Goal: Task Accomplishment & Management: Manage account settings

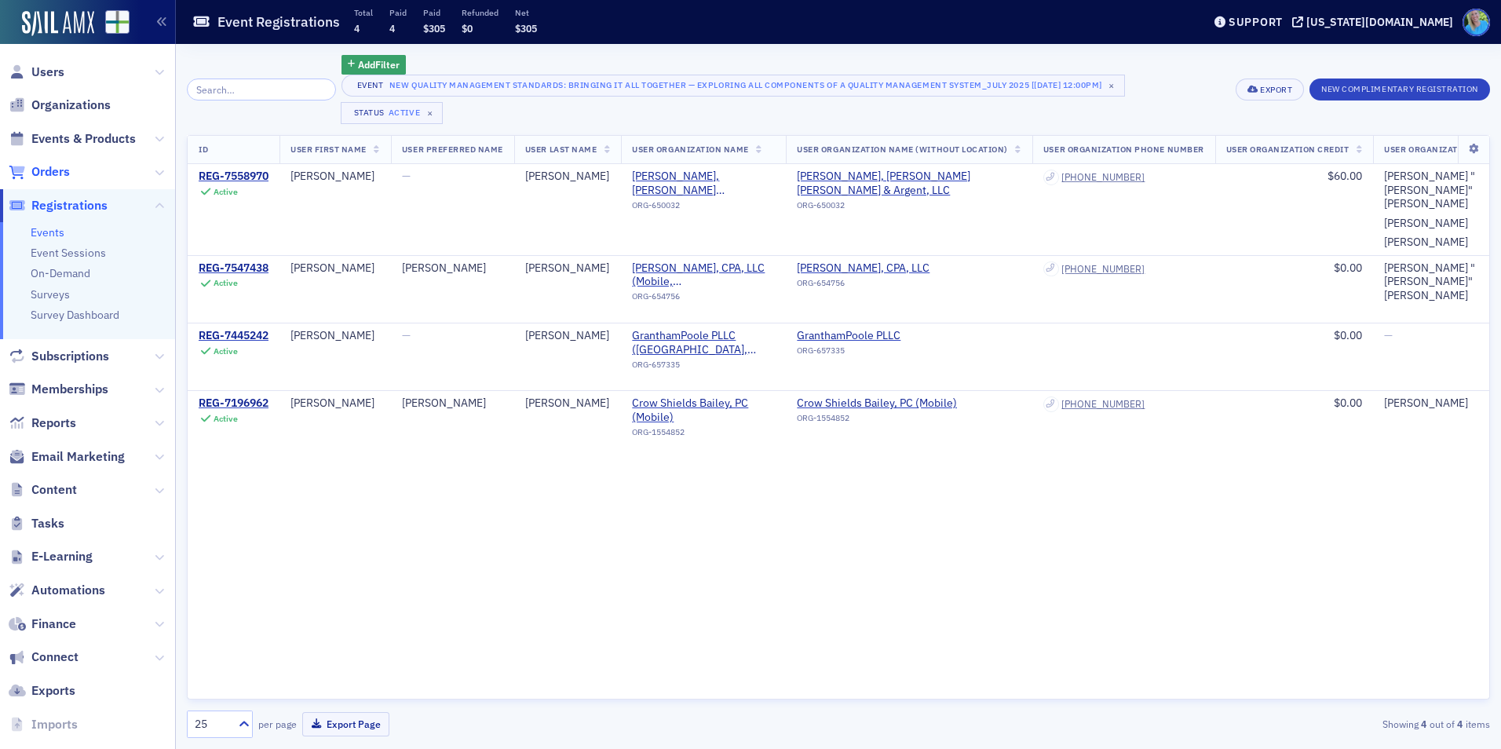
click at [55, 174] on span "Orders" at bounding box center [50, 171] width 38 height 17
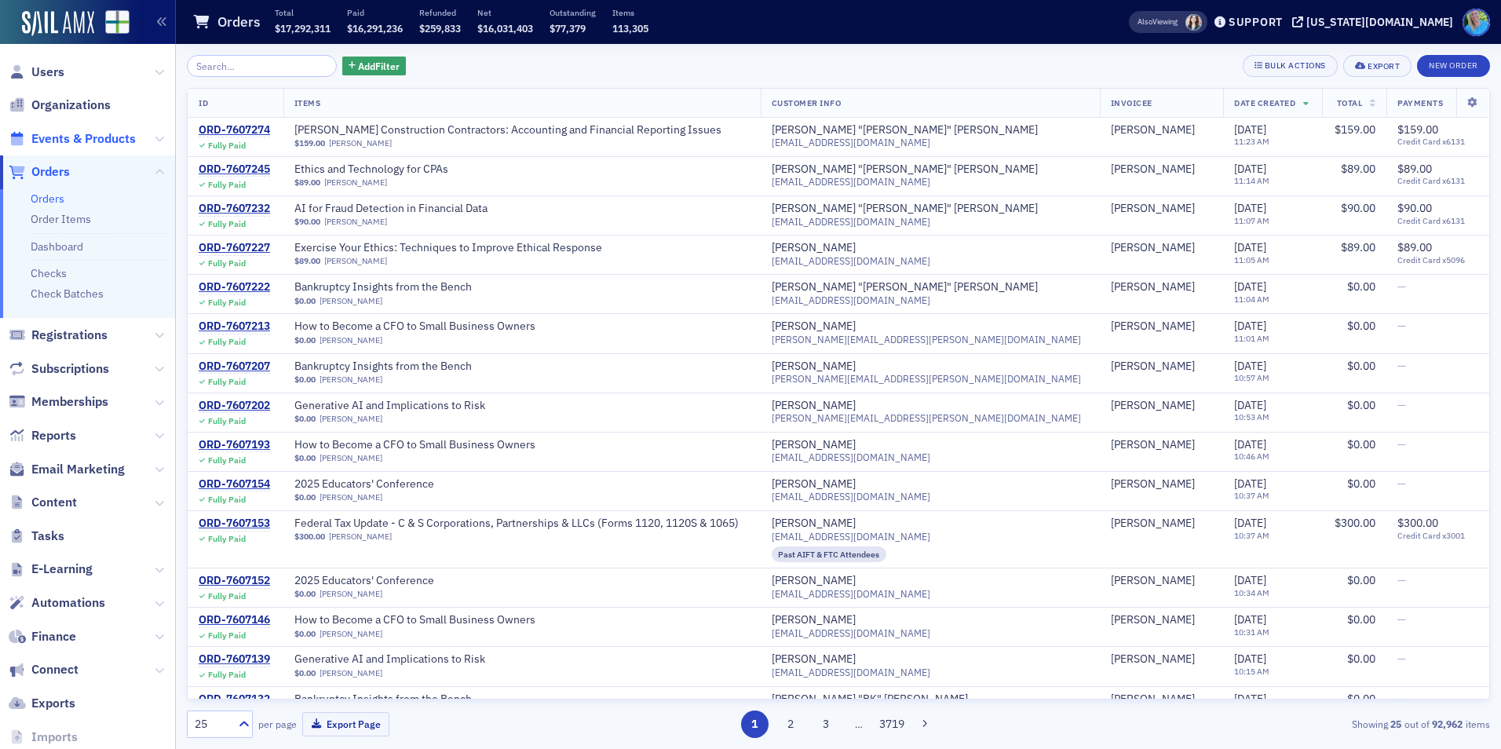
click at [83, 141] on span "Events & Products" at bounding box center [83, 138] width 104 height 17
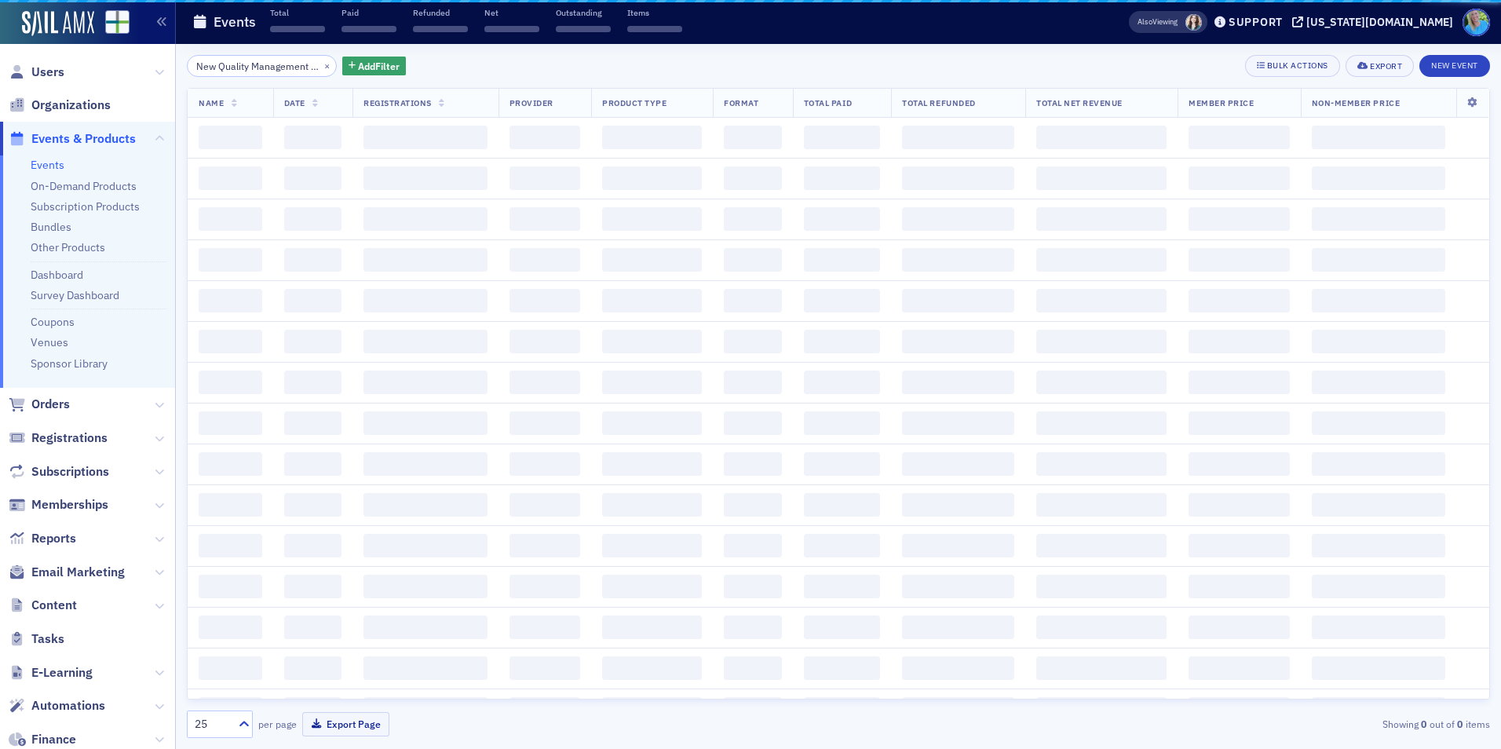
scroll to position [0, 424]
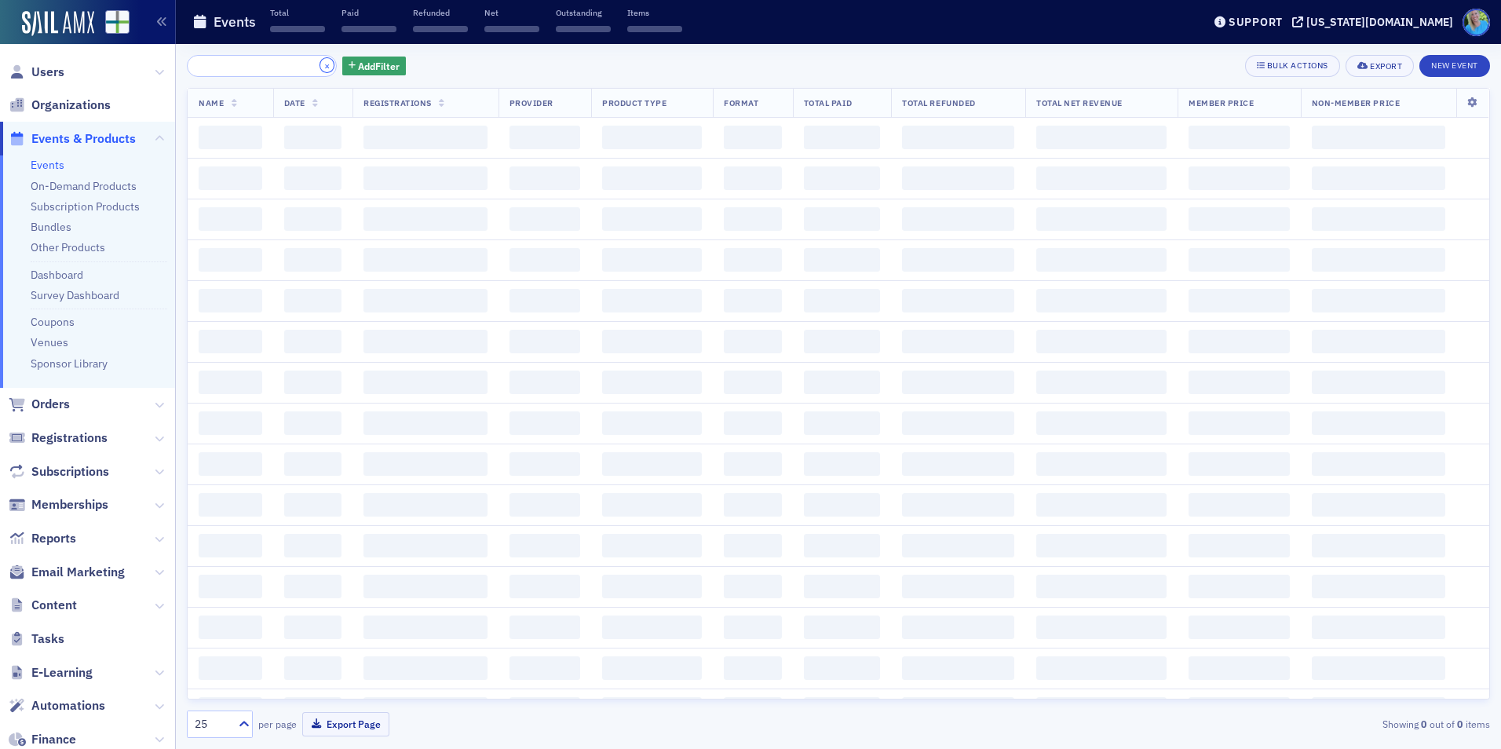
click at [320, 68] on button "×" at bounding box center [327, 65] width 14 height 14
click at [295, 65] on input "search" at bounding box center [262, 66] width 150 height 22
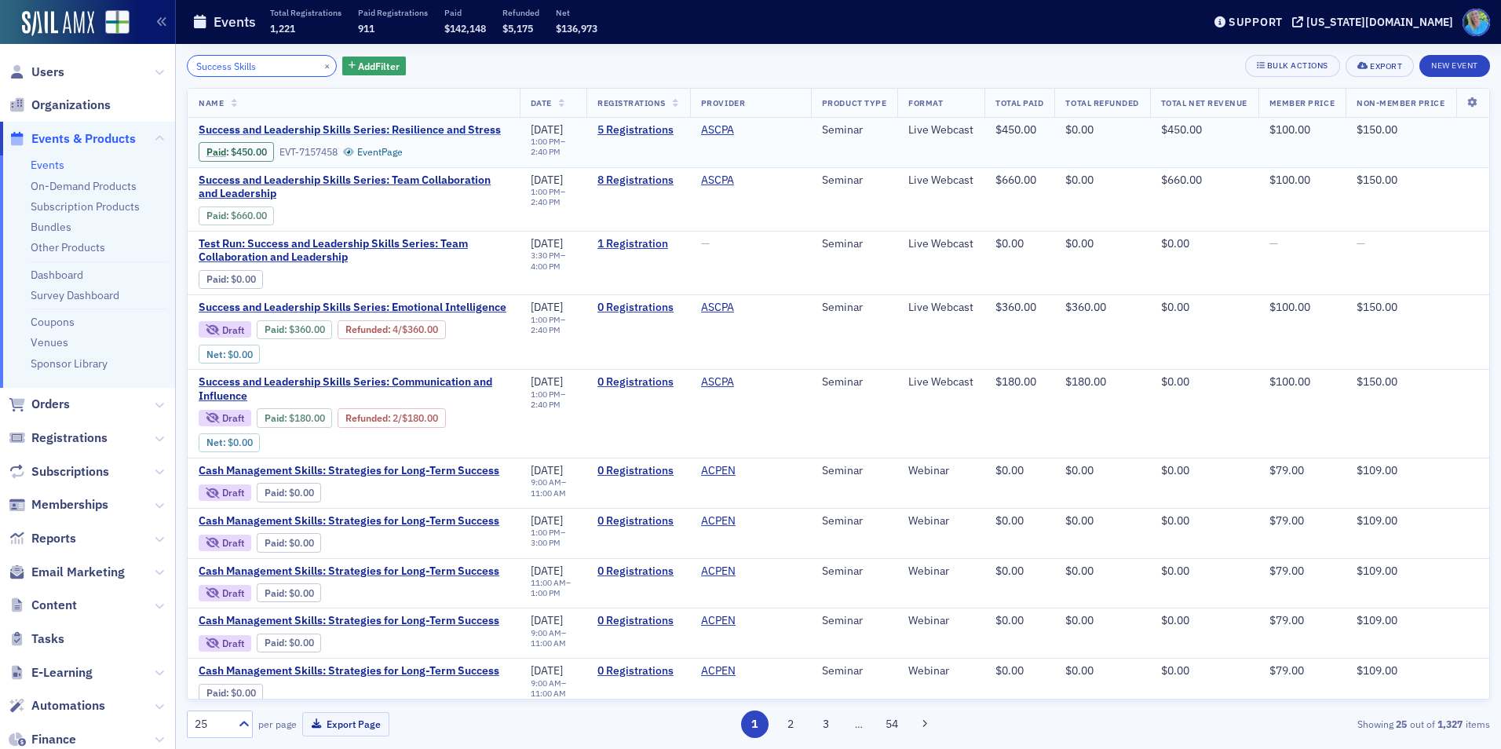
type input "Success Skills"
click at [311, 125] on span "Success and Leadership Skills Series: Resilience and Stress" at bounding box center [350, 130] width 302 height 14
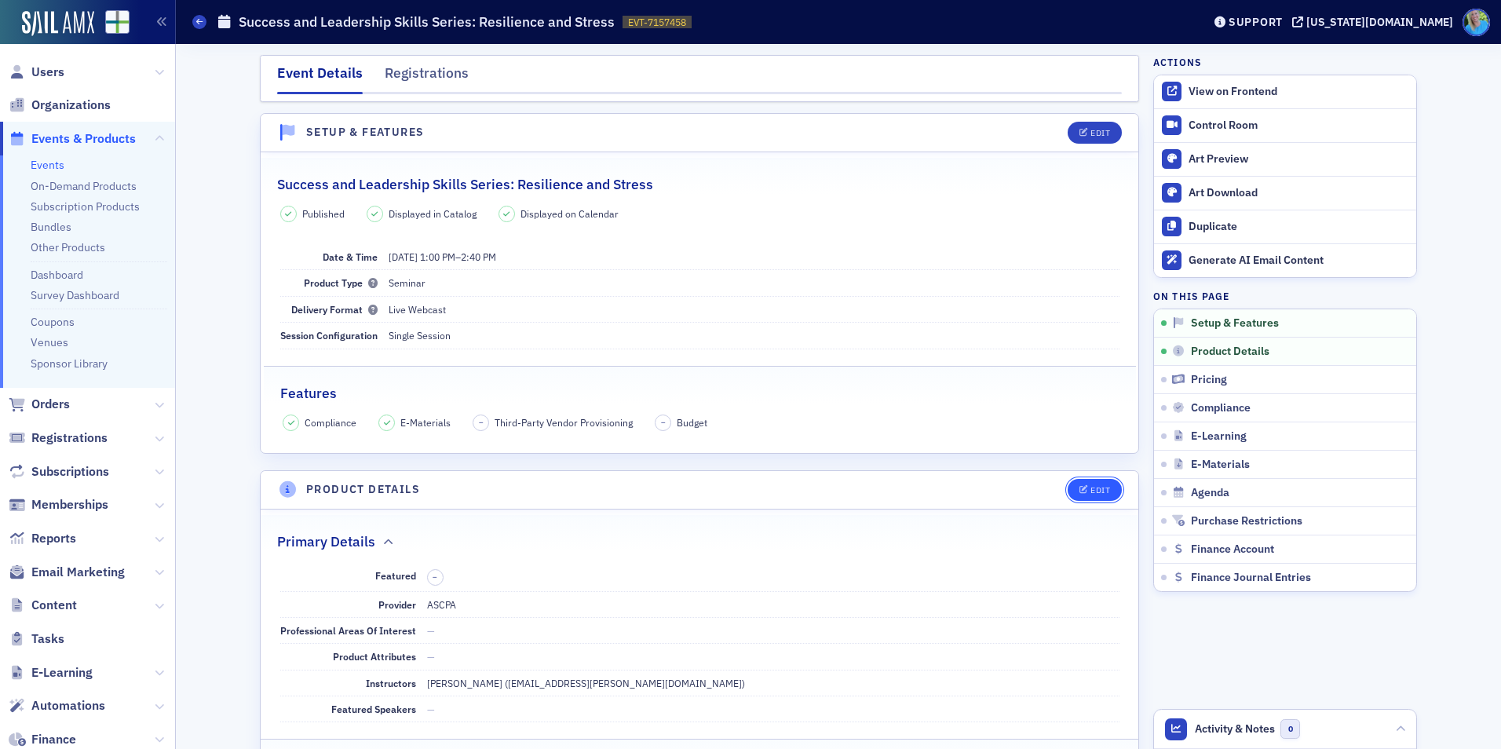
click at [1106, 482] on button "Edit" at bounding box center [1095, 490] width 54 height 22
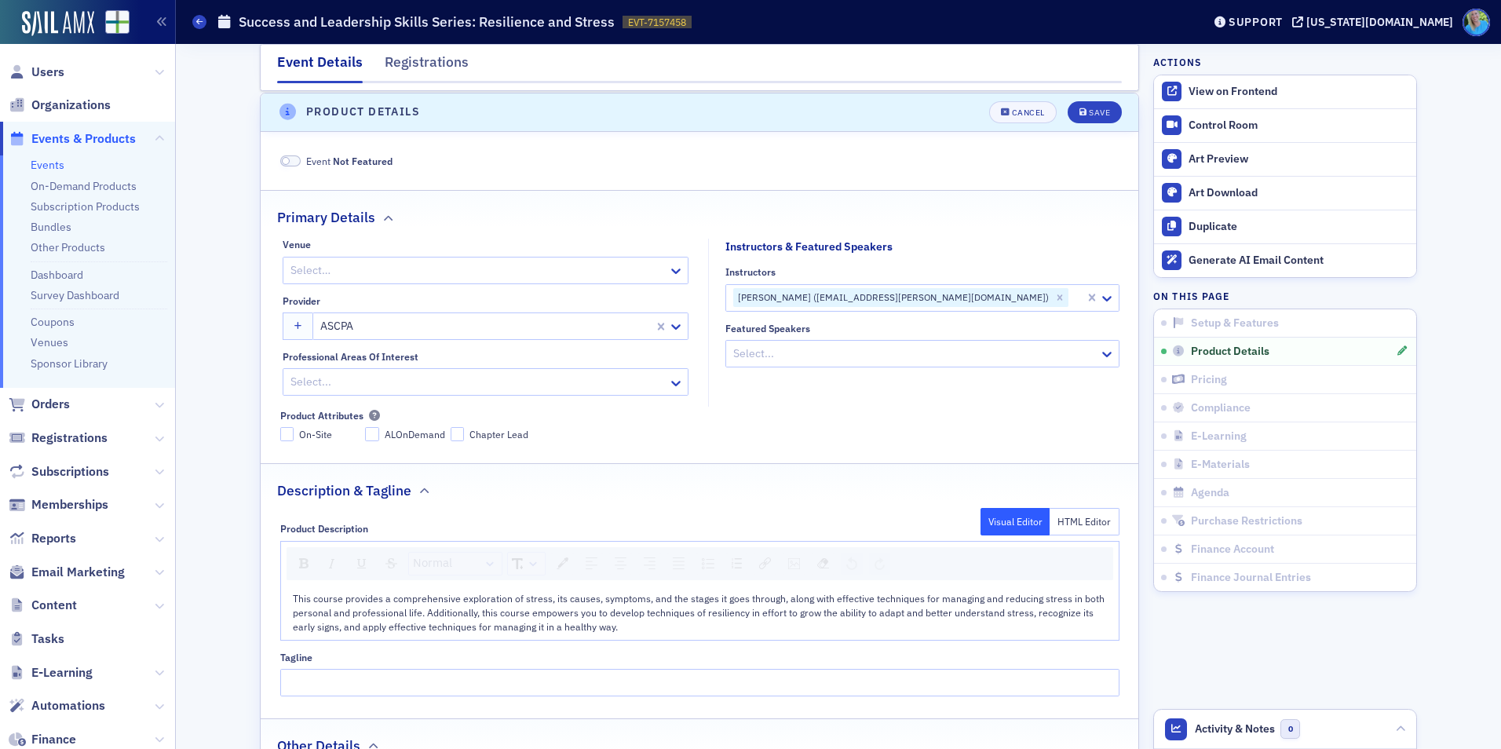
scroll to position [379, 0]
click at [285, 156] on span at bounding box center [290, 160] width 20 height 12
click at [1103, 111] on div "Save" at bounding box center [1099, 111] width 21 height 9
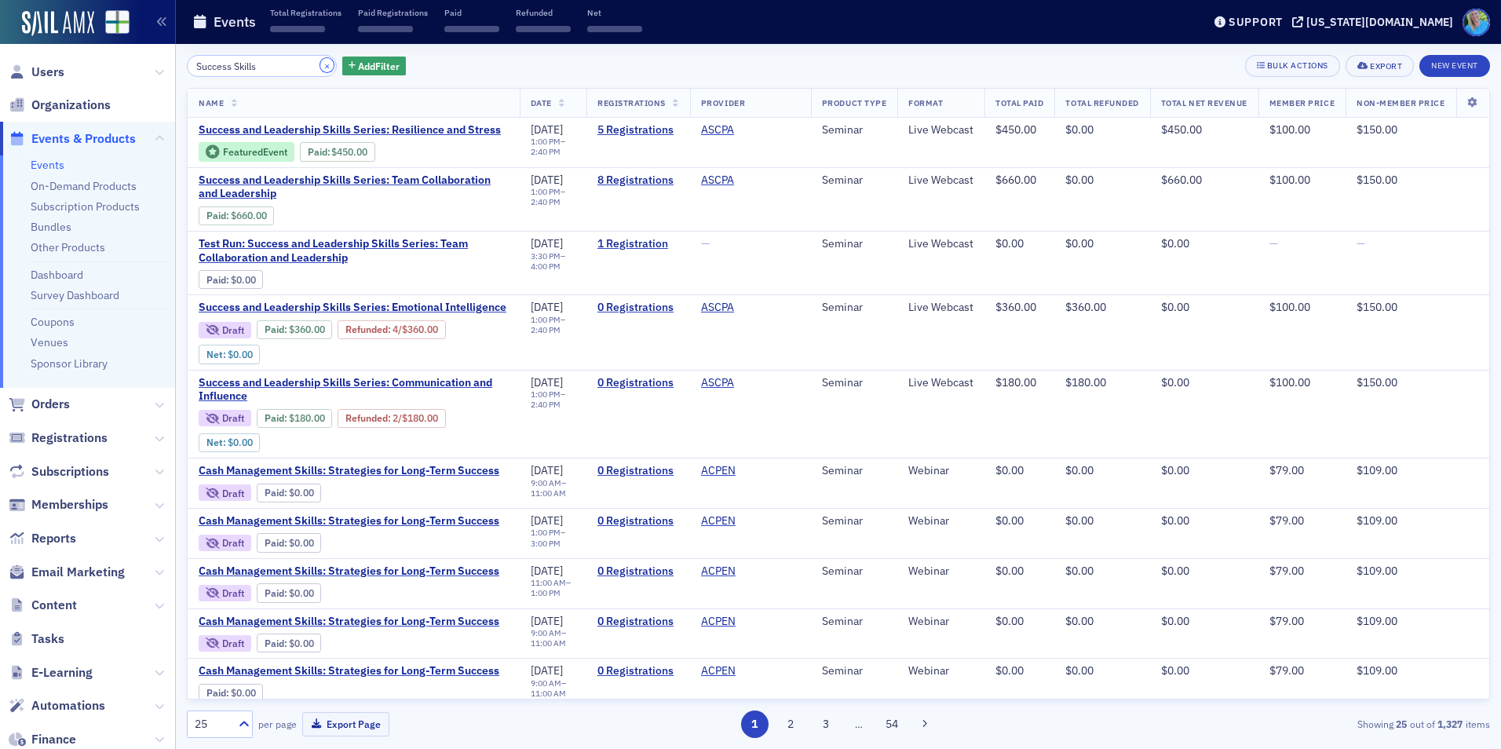
click at [320, 65] on button "×" at bounding box center [327, 65] width 14 height 14
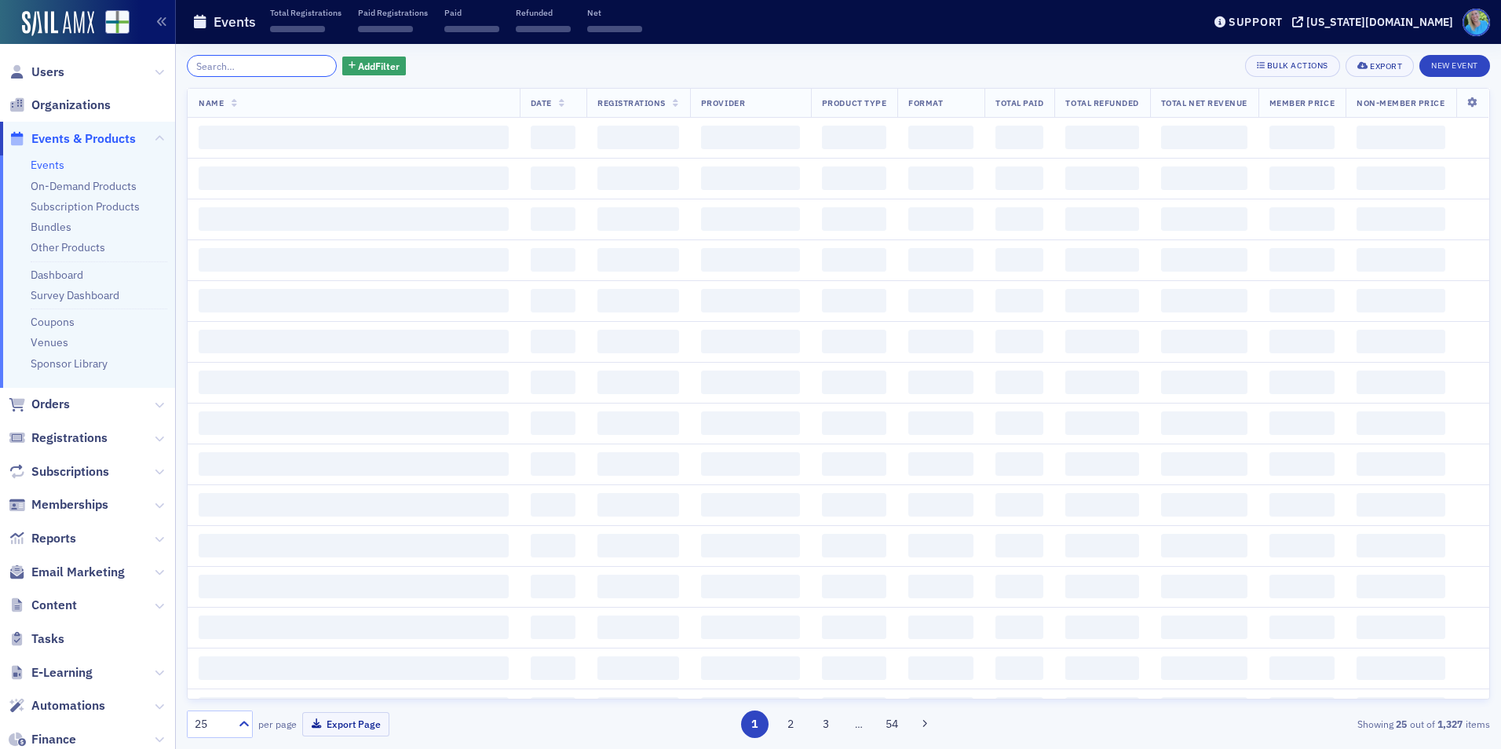
click at [308, 65] on input "search" at bounding box center [262, 66] width 150 height 22
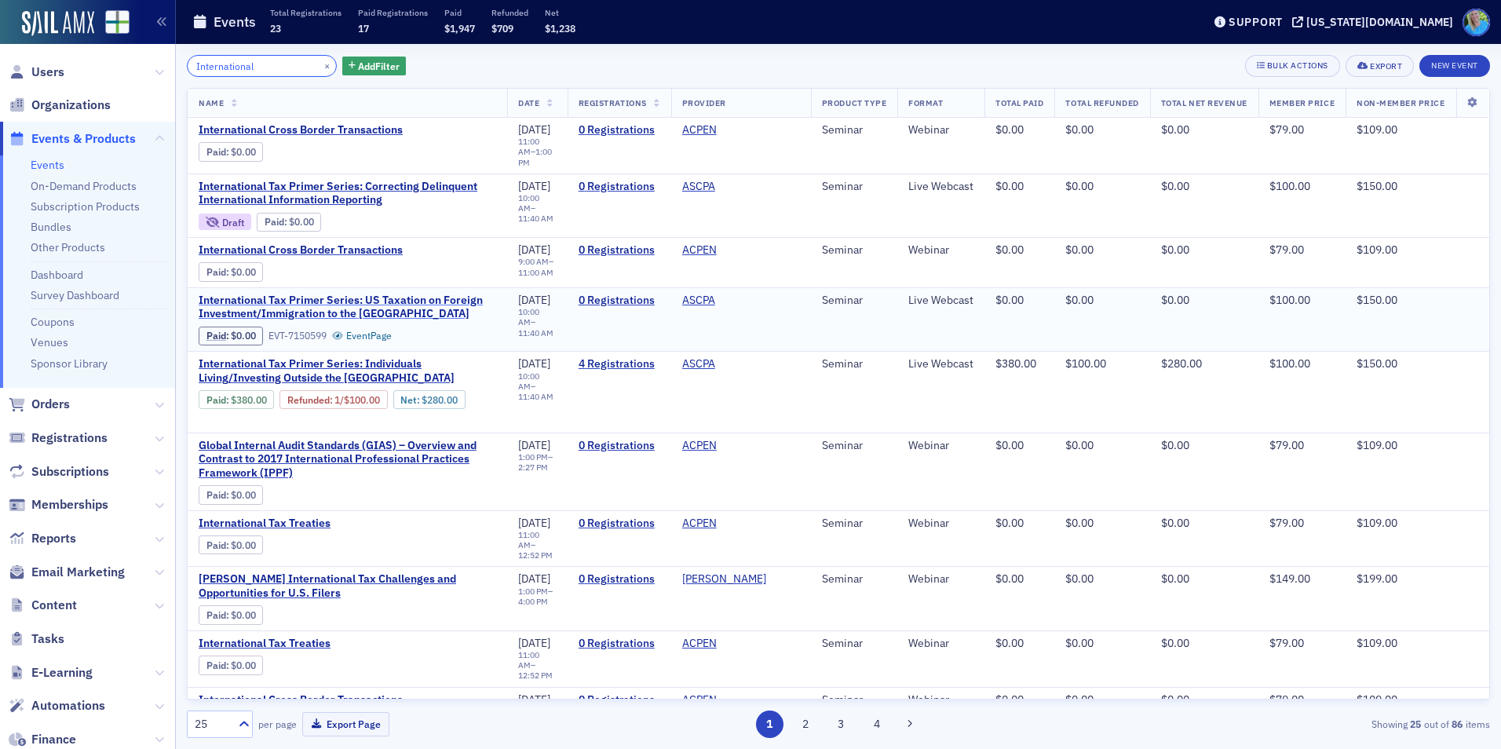
type input "International"
click at [364, 303] on span "International Tax Primer Series: US Taxation on Foreign Investment/Immigration …" at bounding box center [348, 307] width 298 height 27
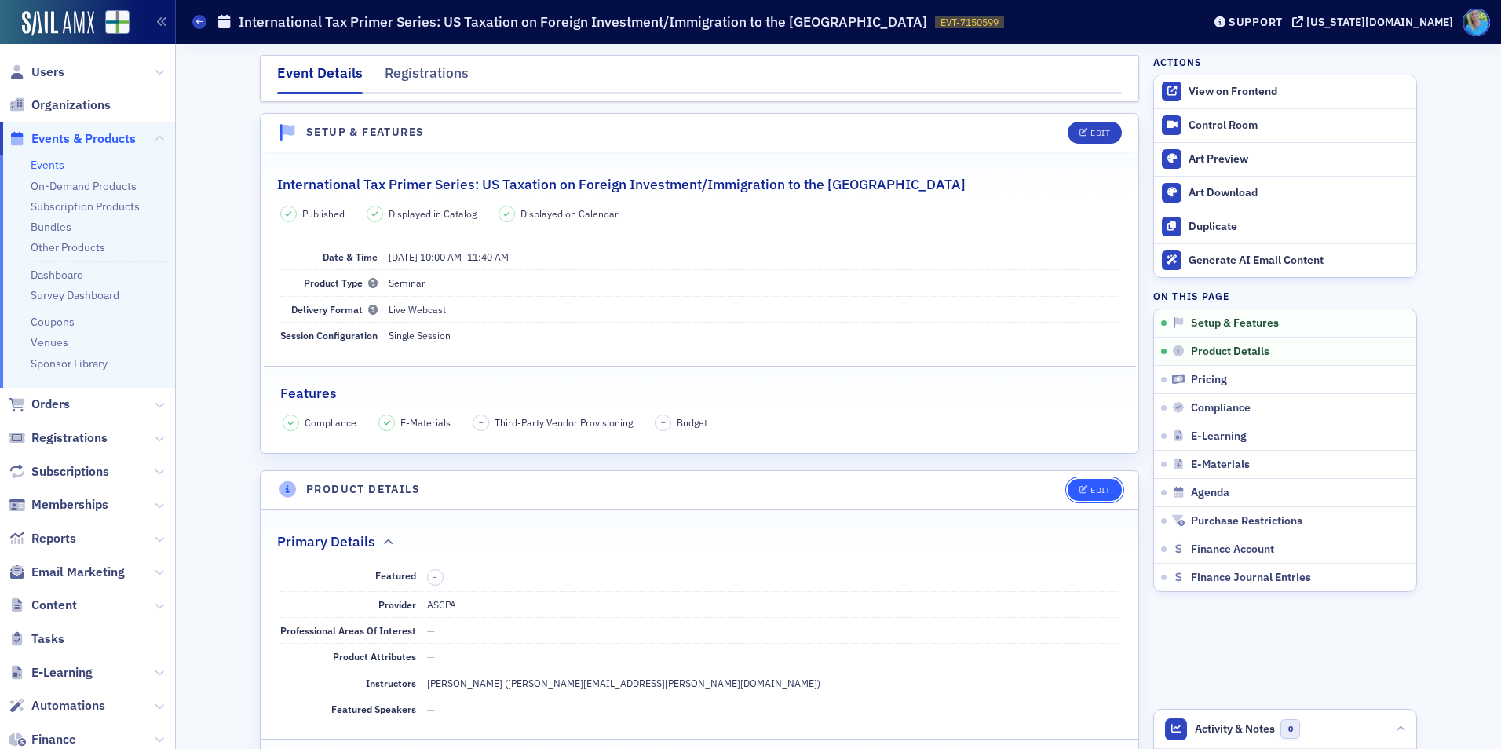
click at [1111, 492] on button "Edit" at bounding box center [1095, 490] width 54 height 22
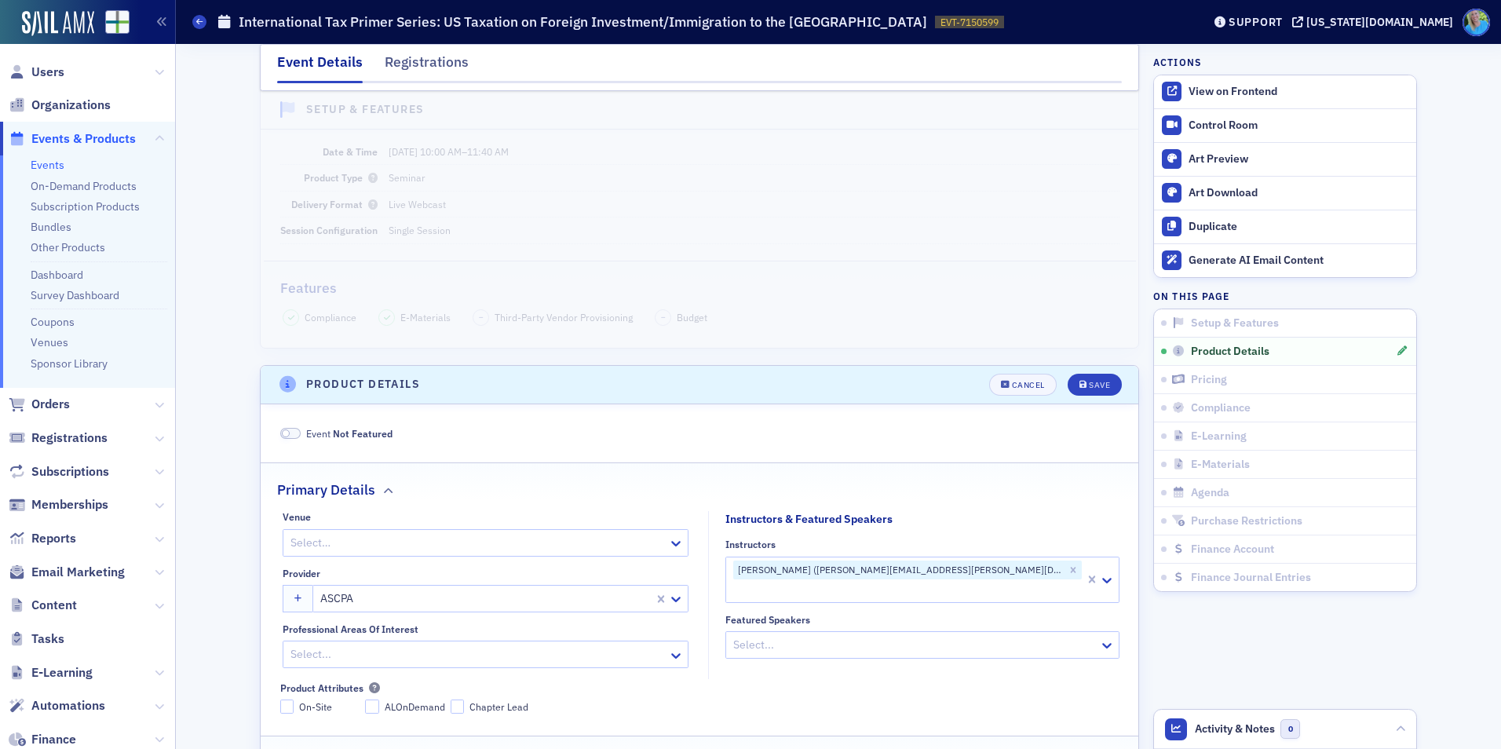
scroll to position [379, 0]
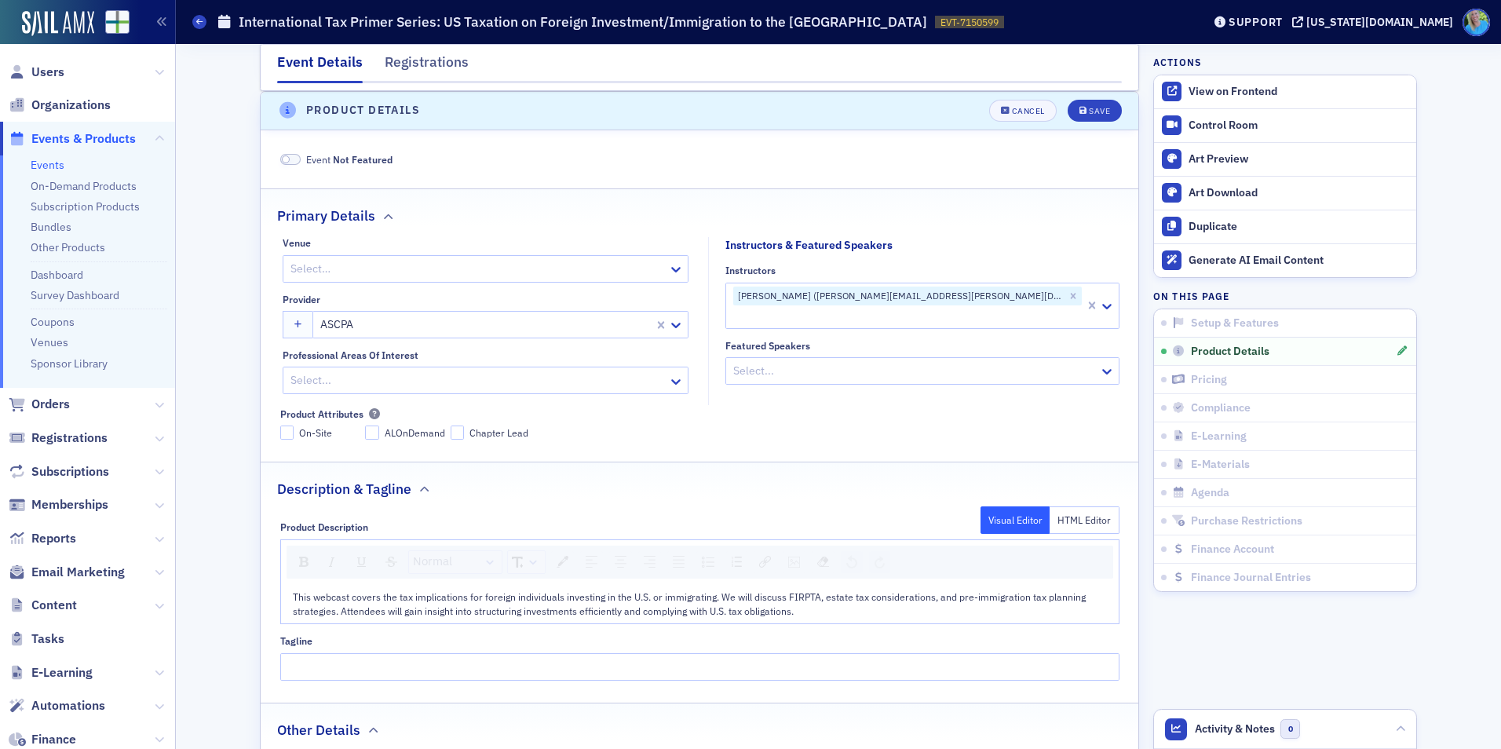
click at [286, 159] on span at bounding box center [290, 160] width 20 height 12
click at [1089, 110] on div "Save" at bounding box center [1099, 111] width 21 height 9
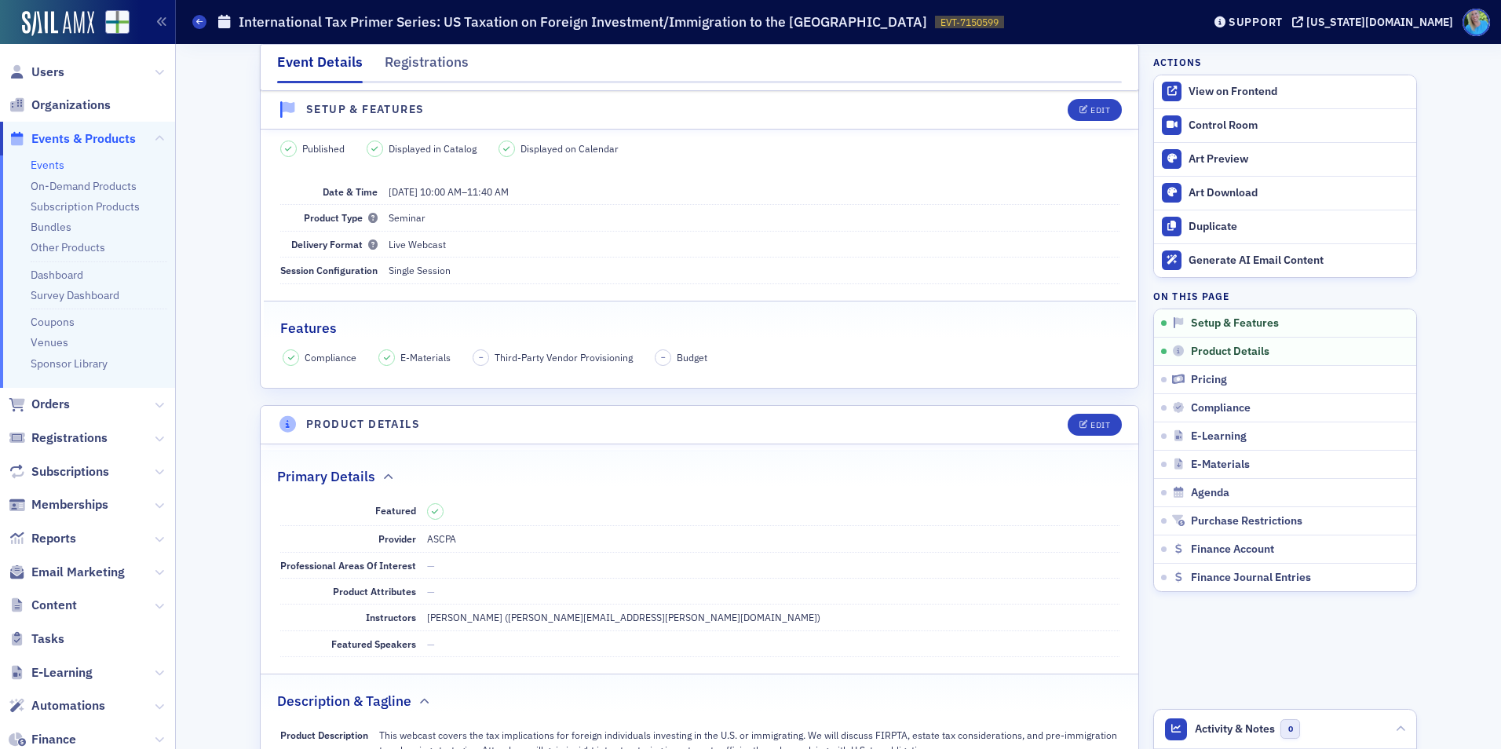
scroll to position [0, 0]
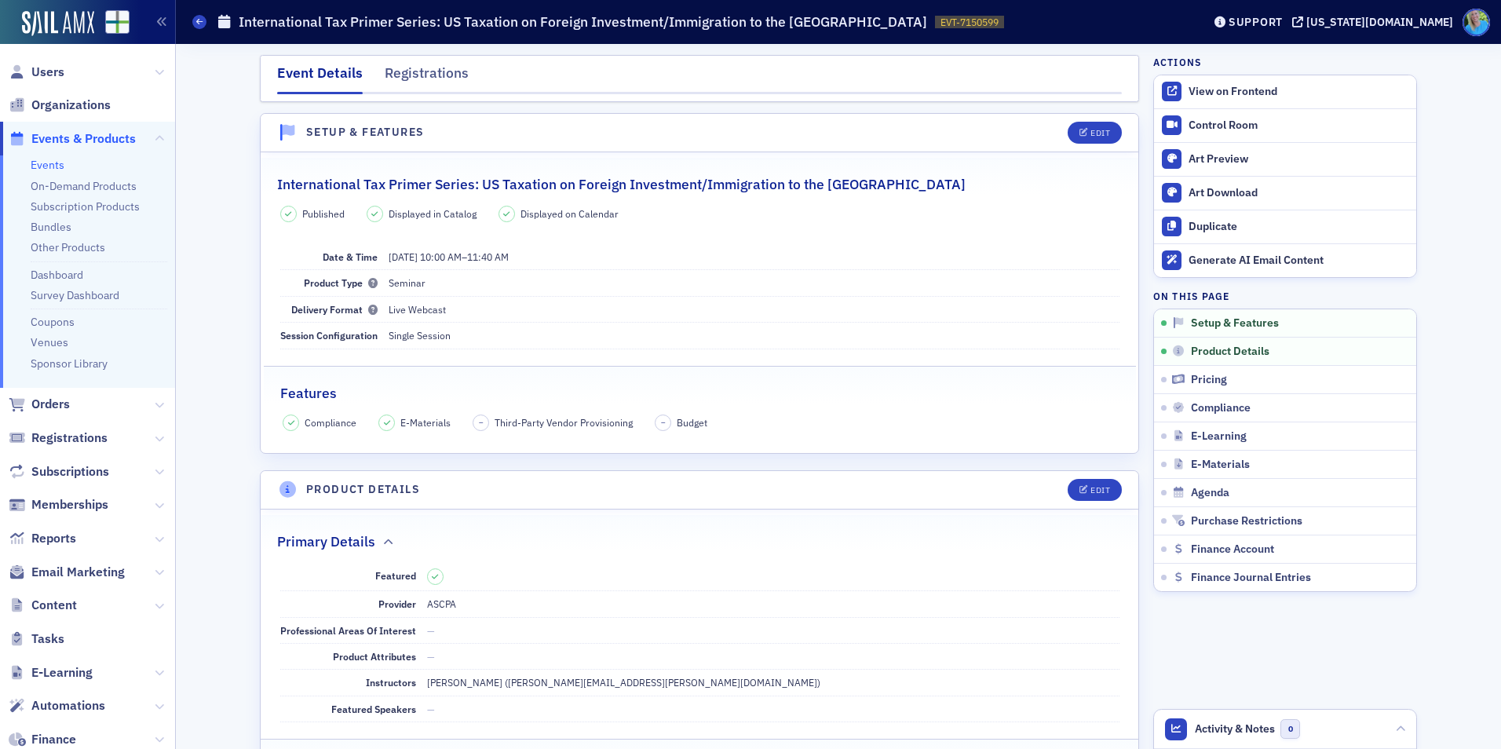
click at [60, 160] on link "Events" at bounding box center [48, 165] width 34 height 14
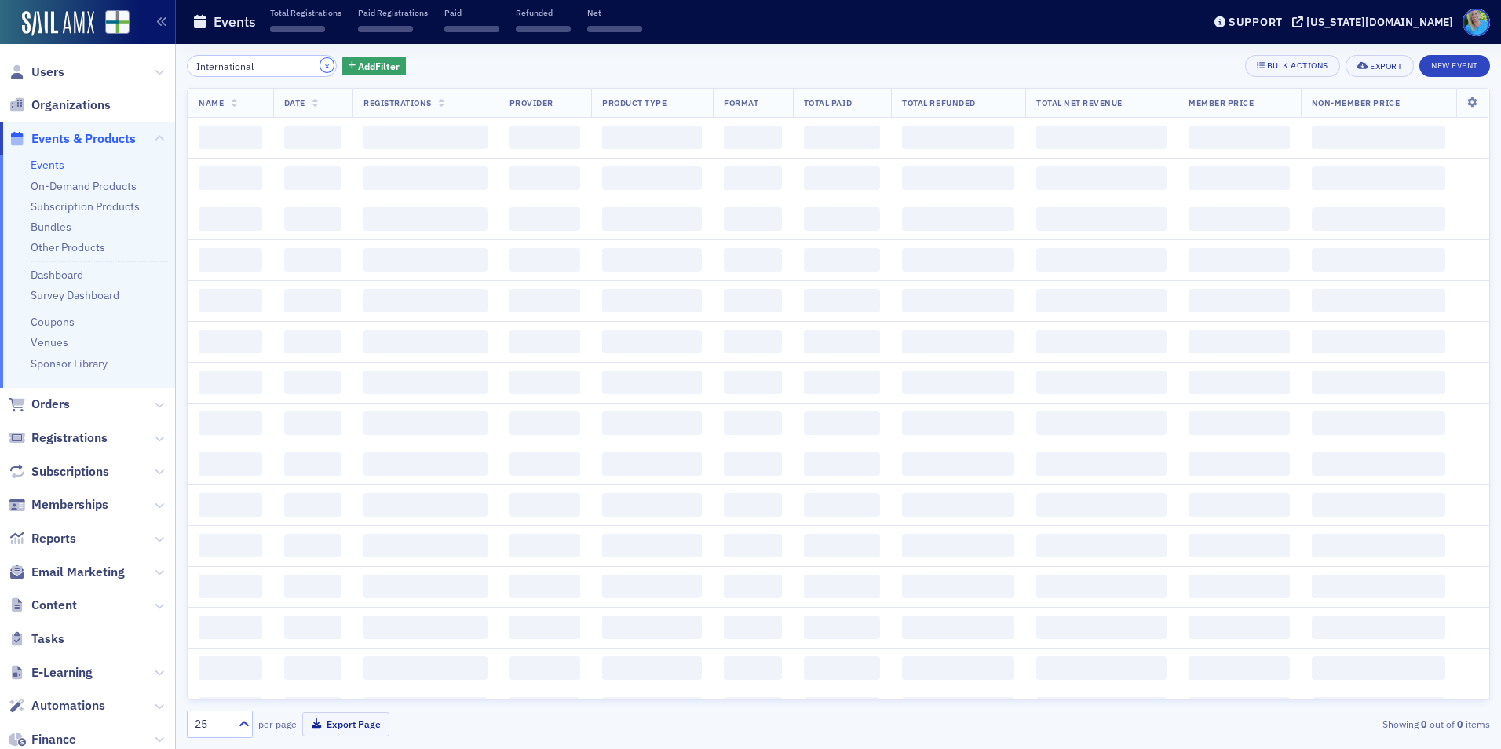
click at [320, 70] on button "×" at bounding box center [327, 65] width 14 height 14
click at [307, 65] on input "search" at bounding box center [262, 66] width 150 height 22
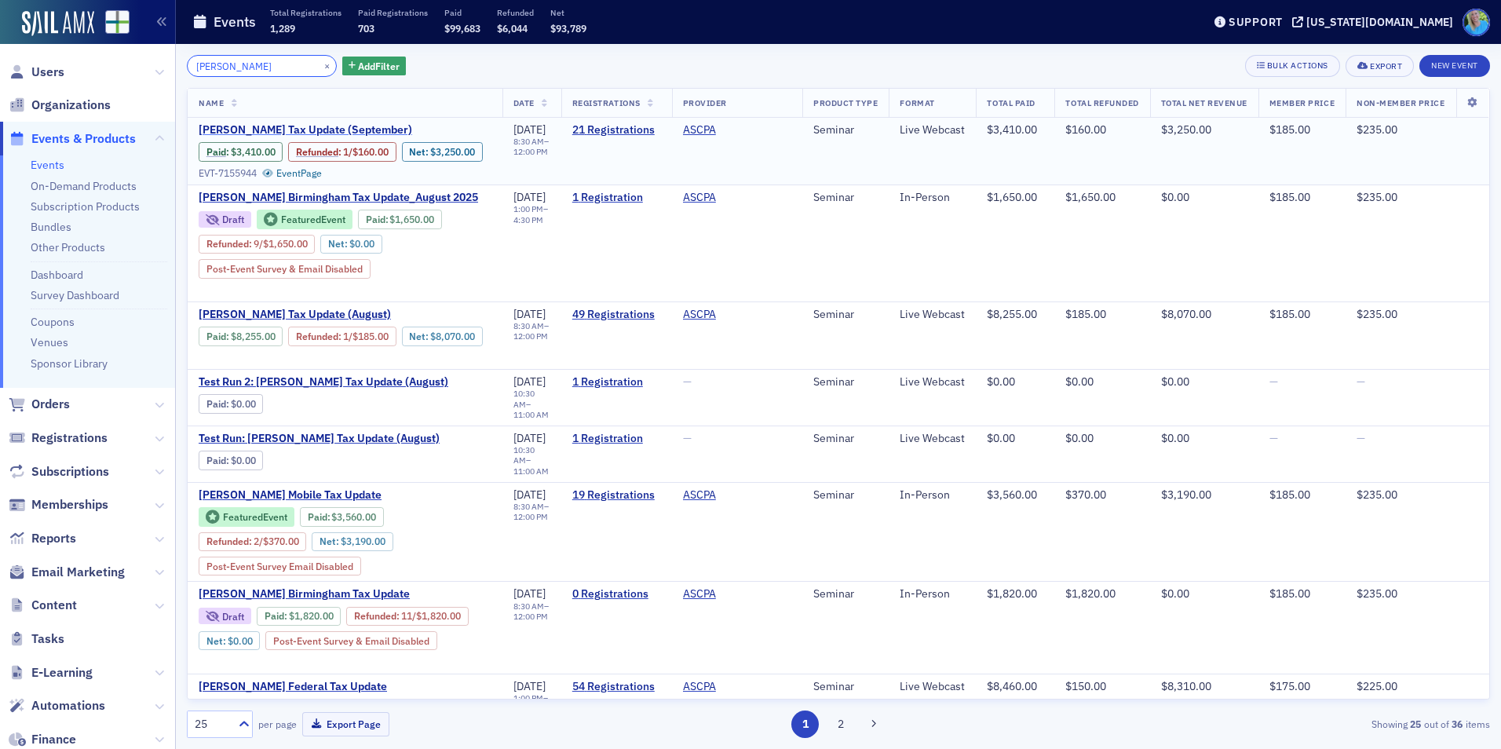
type input "lisa mckinney"
click at [341, 126] on span "Lisa McKinney's Tax Update (September)" at bounding box center [331, 130] width 264 height 14
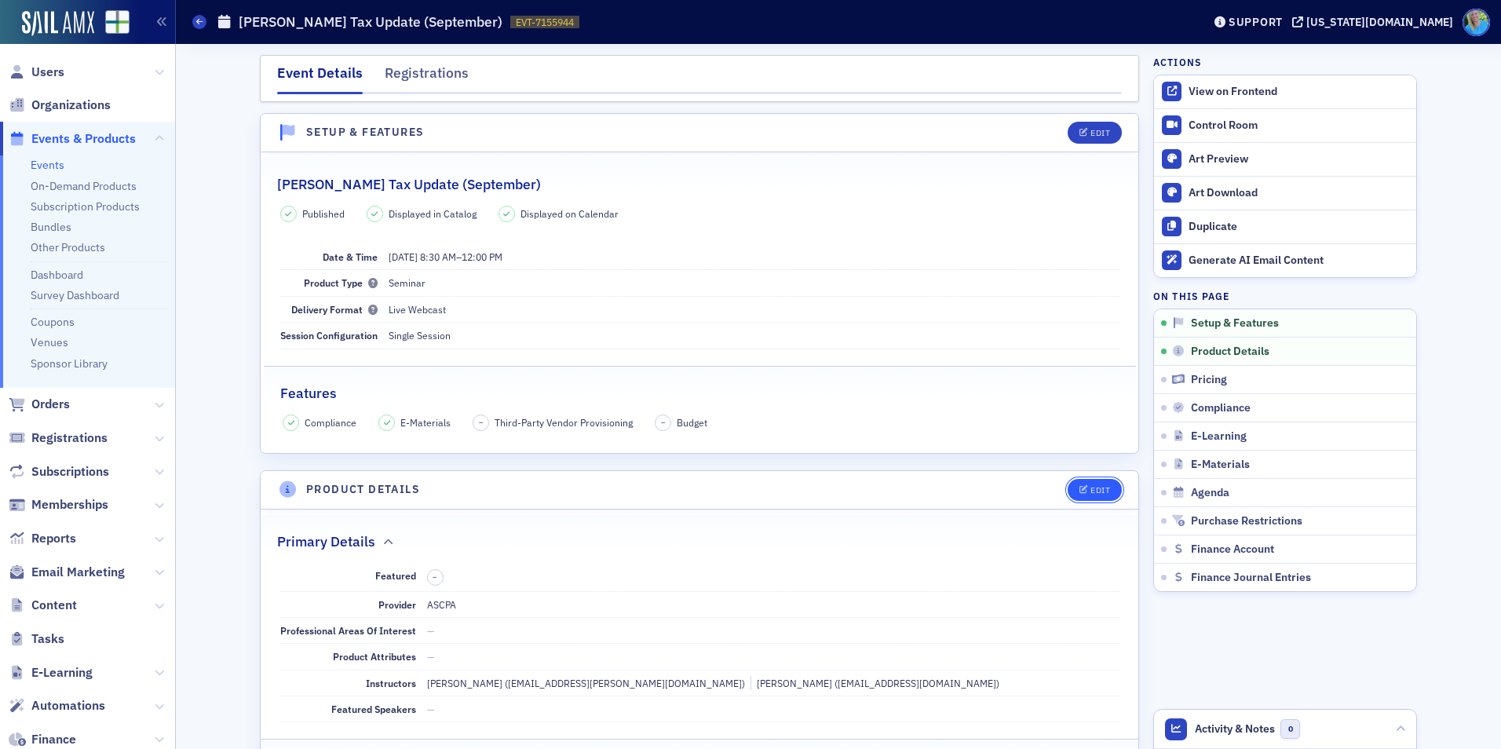
click at [1091, 485] on button "Edit" at bounding box center [1095, 490] width 54 height 22
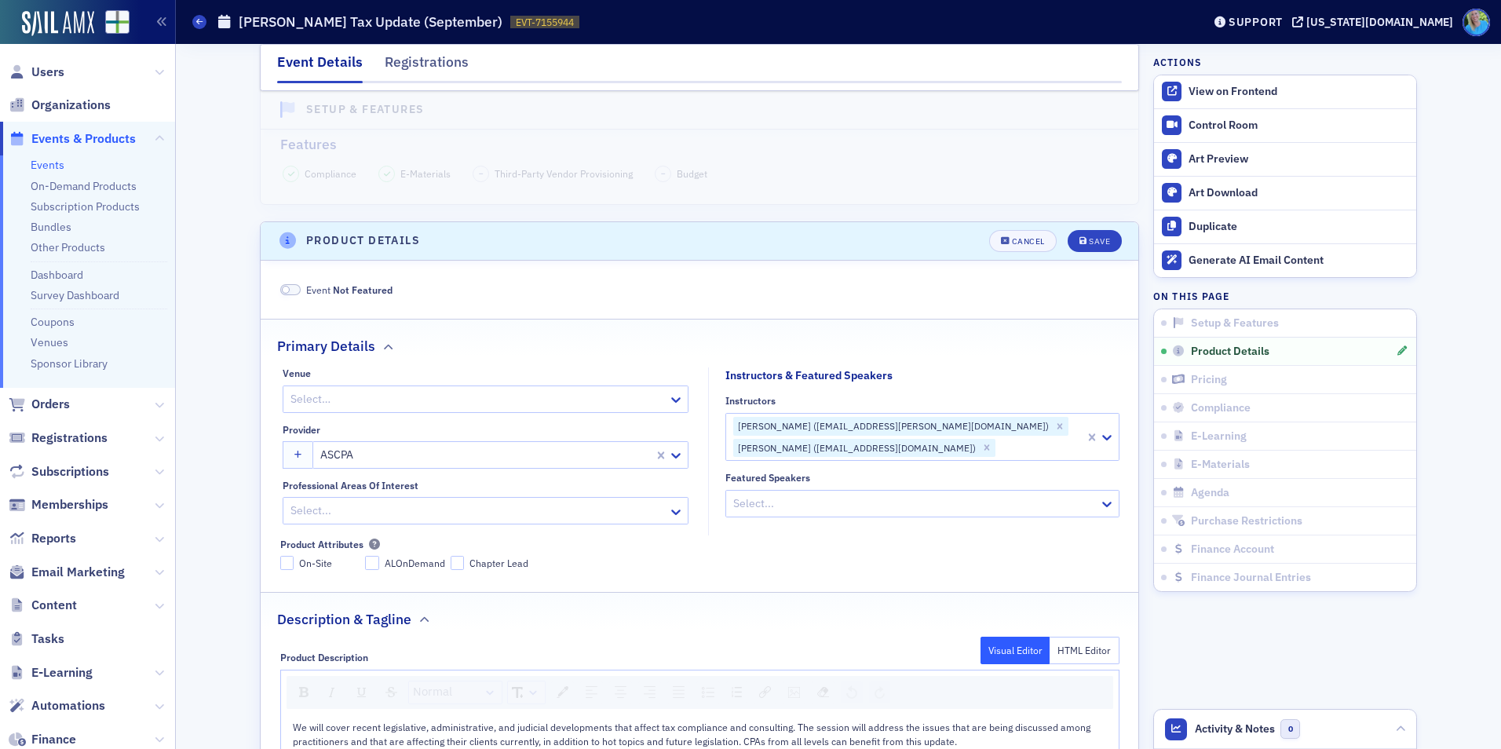
scroll to position [379, 0]
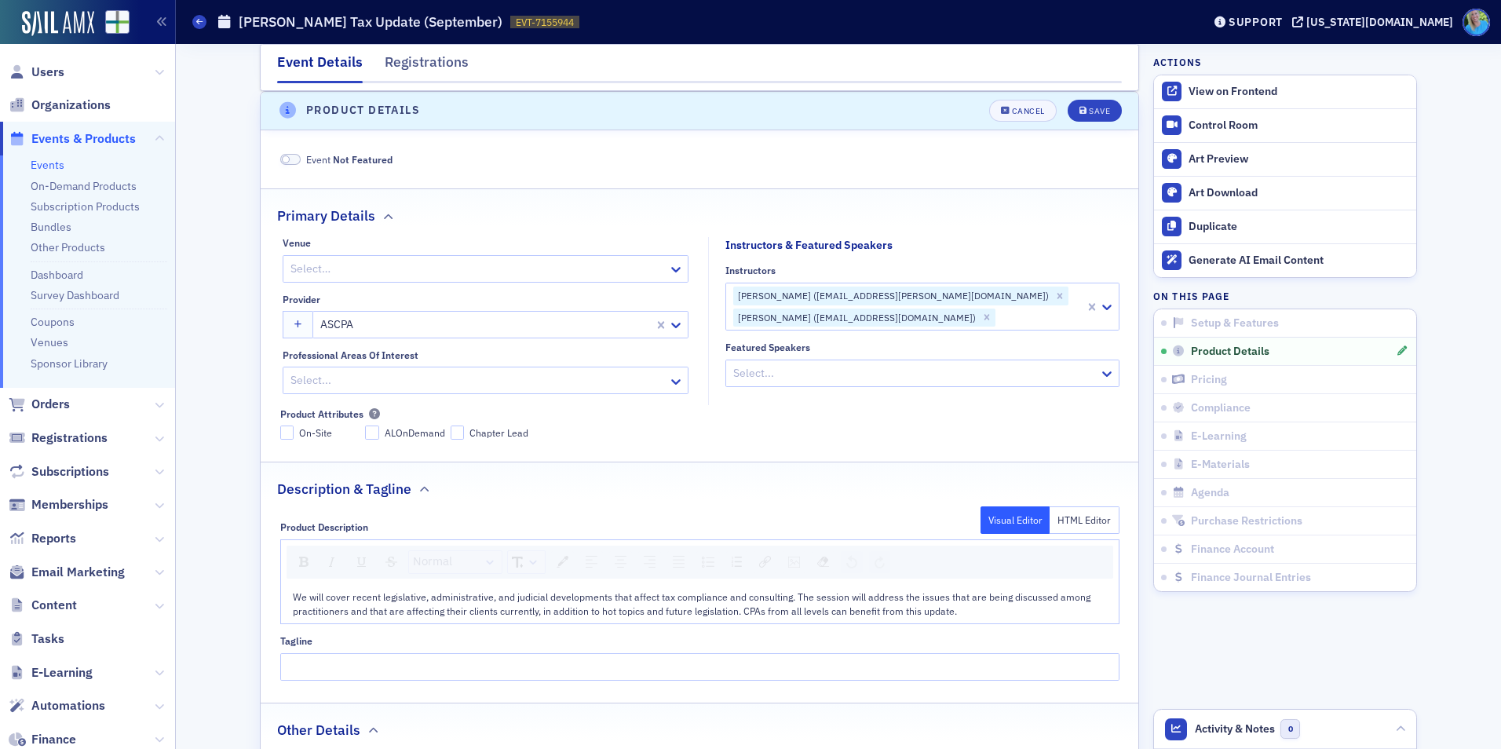
click at [289, 163] on span at bounding box center [290, 160] width 20 height 12
click at [1095, 112] on div "Save" at bounding box center [1099, 111] width 21 height 9
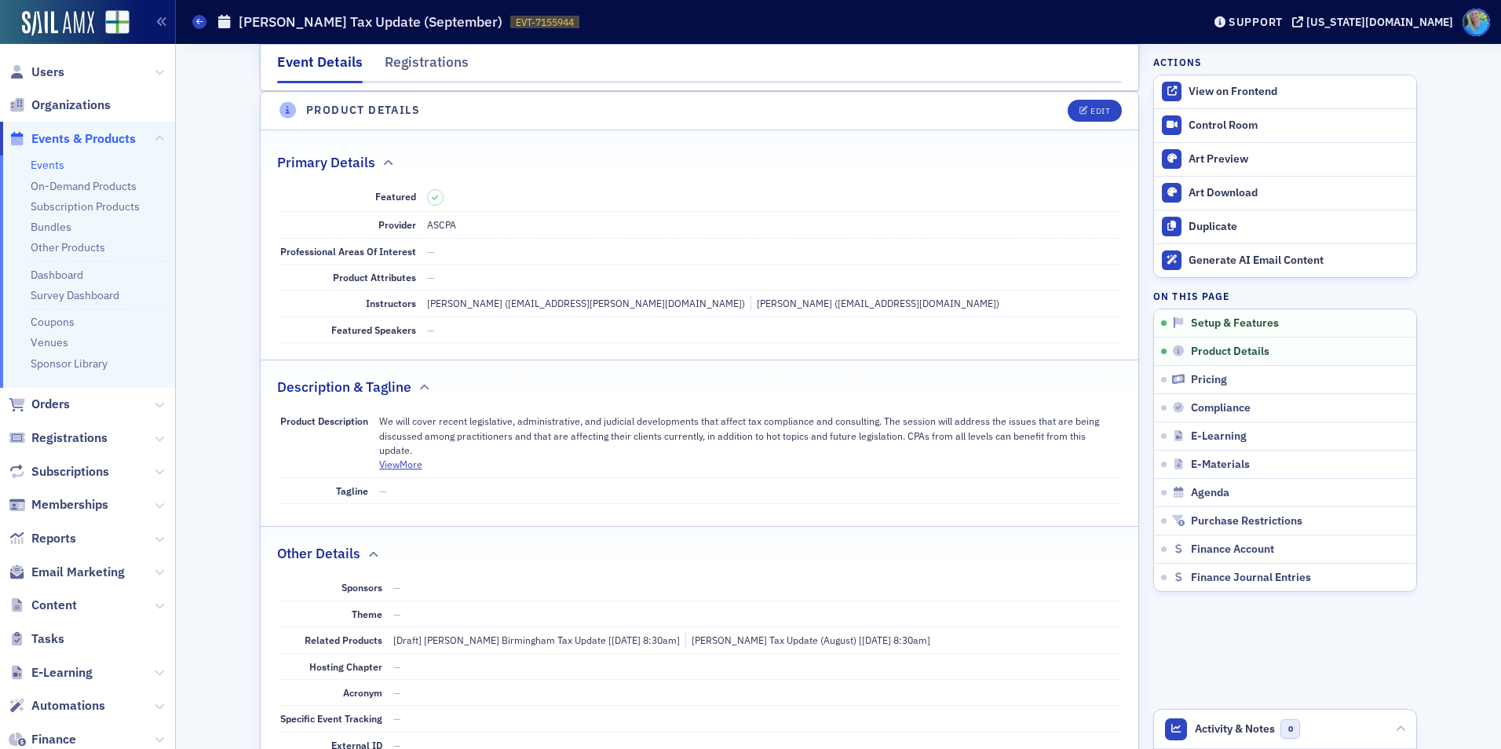
click at [52, 165] on link "Events" at bounding box center [48, 165] width 34 height 14
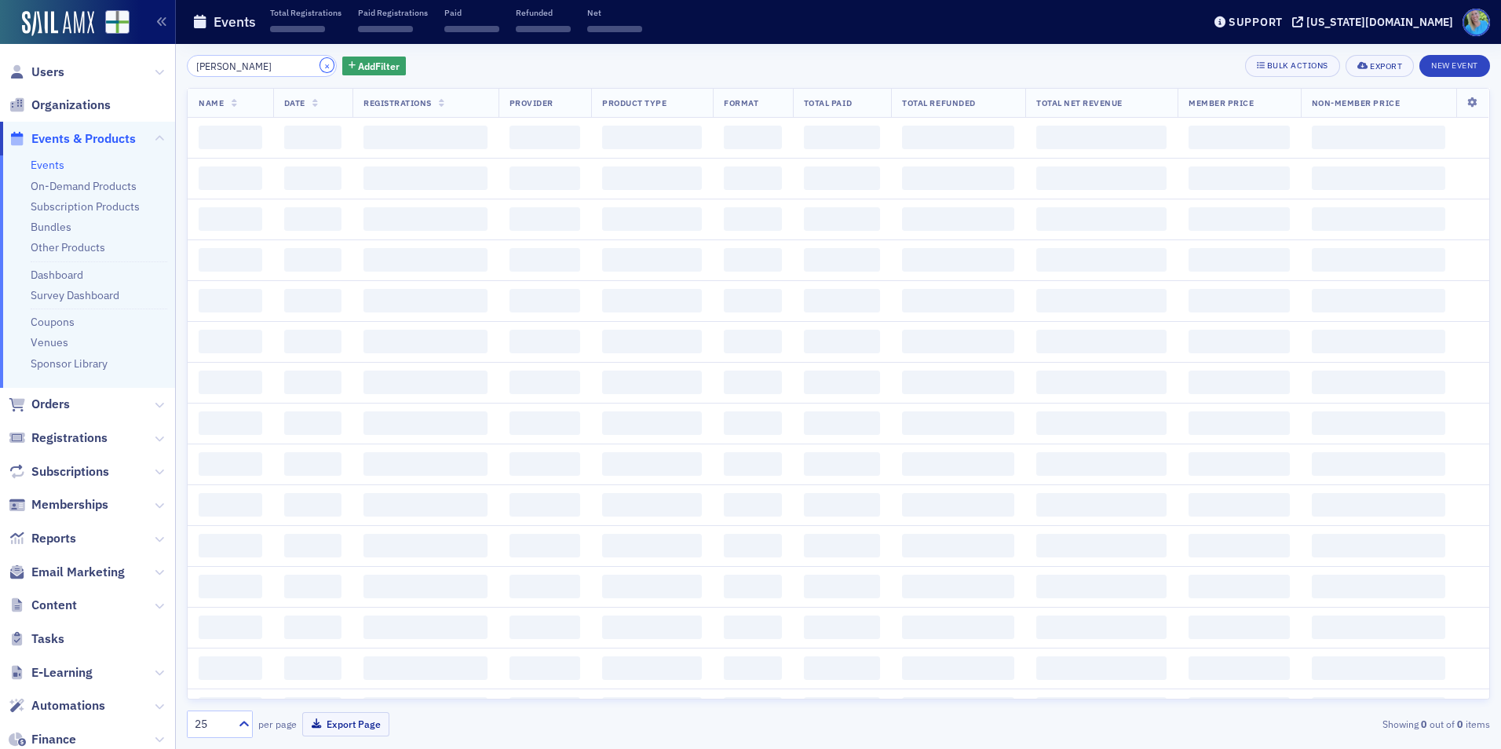
click at [320, 67] on button "×" at bounding box center [327, 65] width 14 height 14
click at [301, 67] on input "search" at bounding box center [262, 66] width 150 height 22
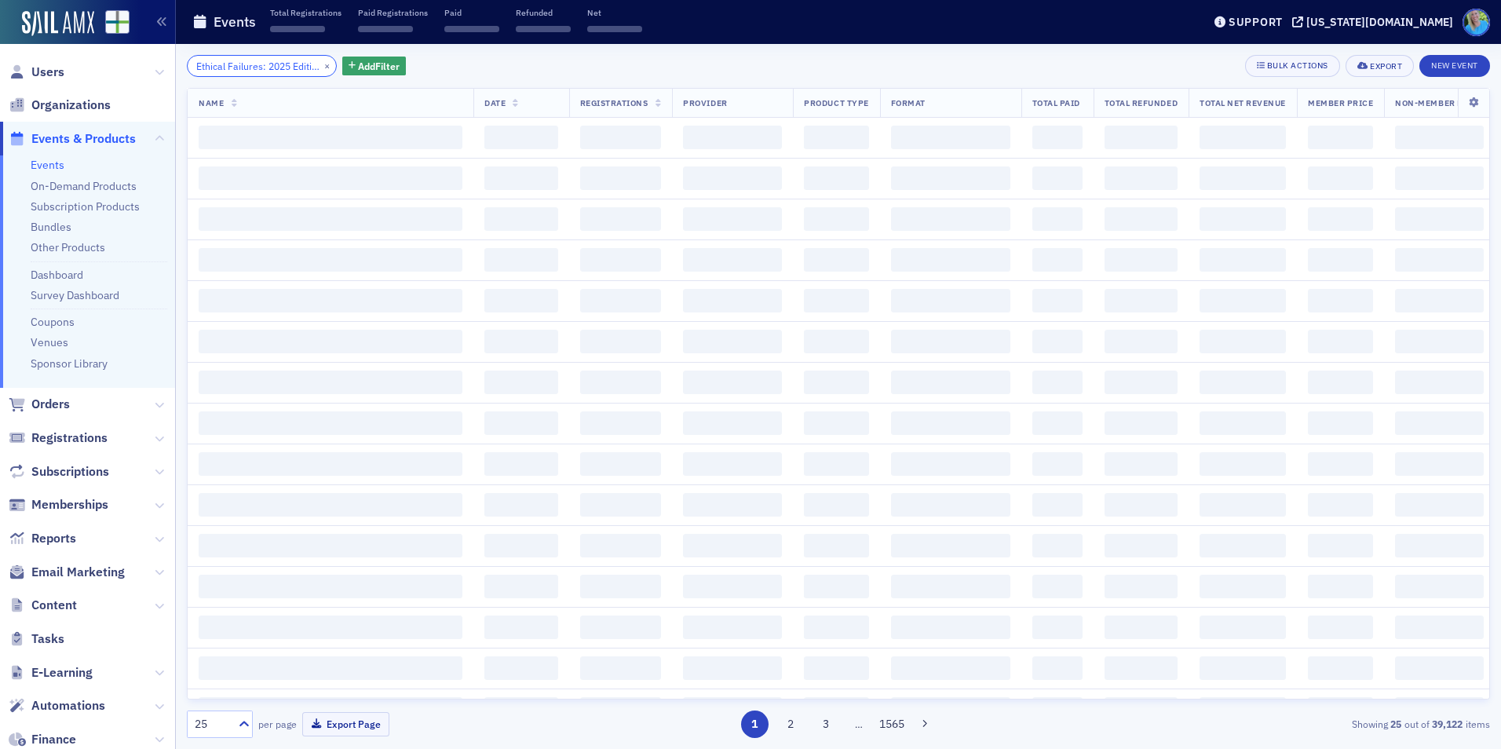
scroll to position [0, 21]
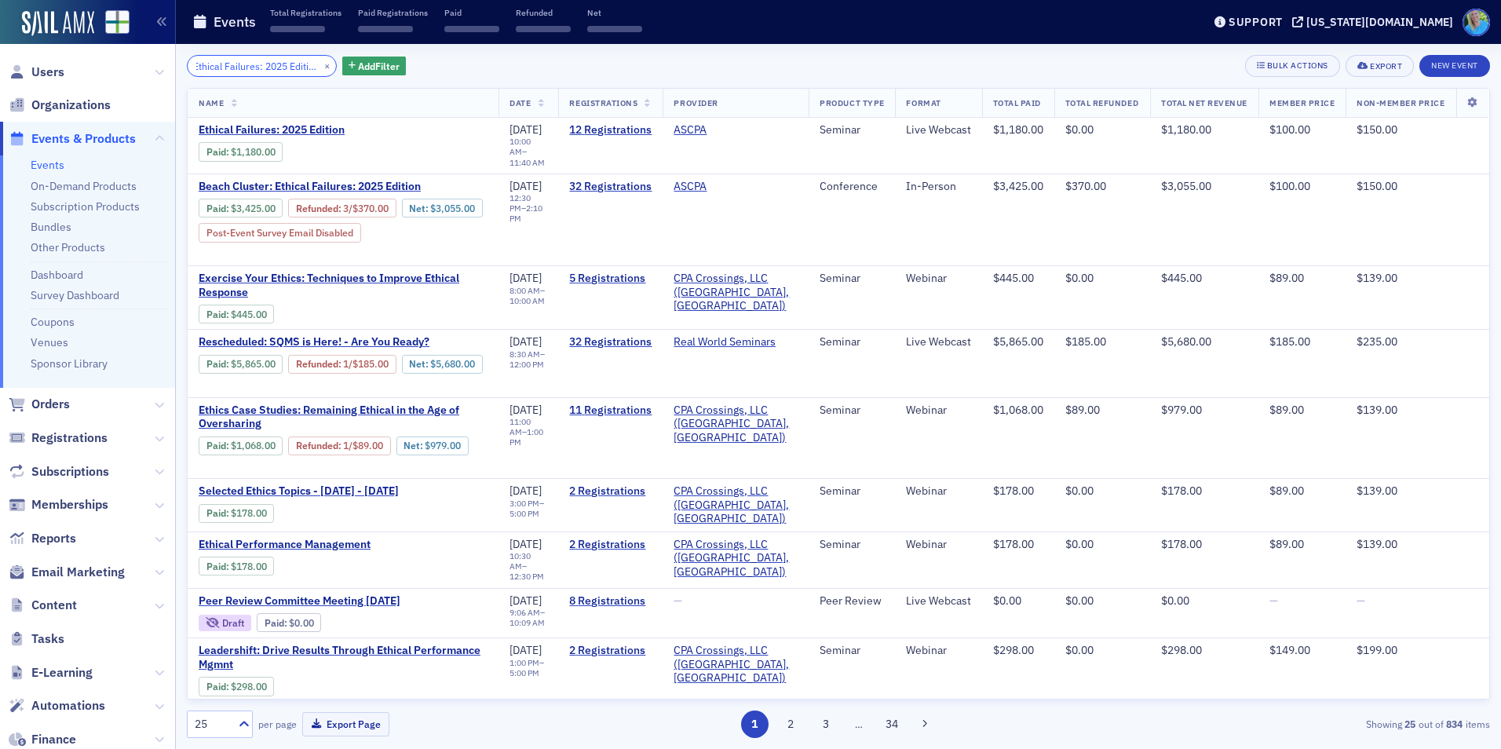
type input "Ethical Failures: 2025 Edition"
click at [315, 115] on th "Name" at bounding box center [343, 103] width 311 height 29
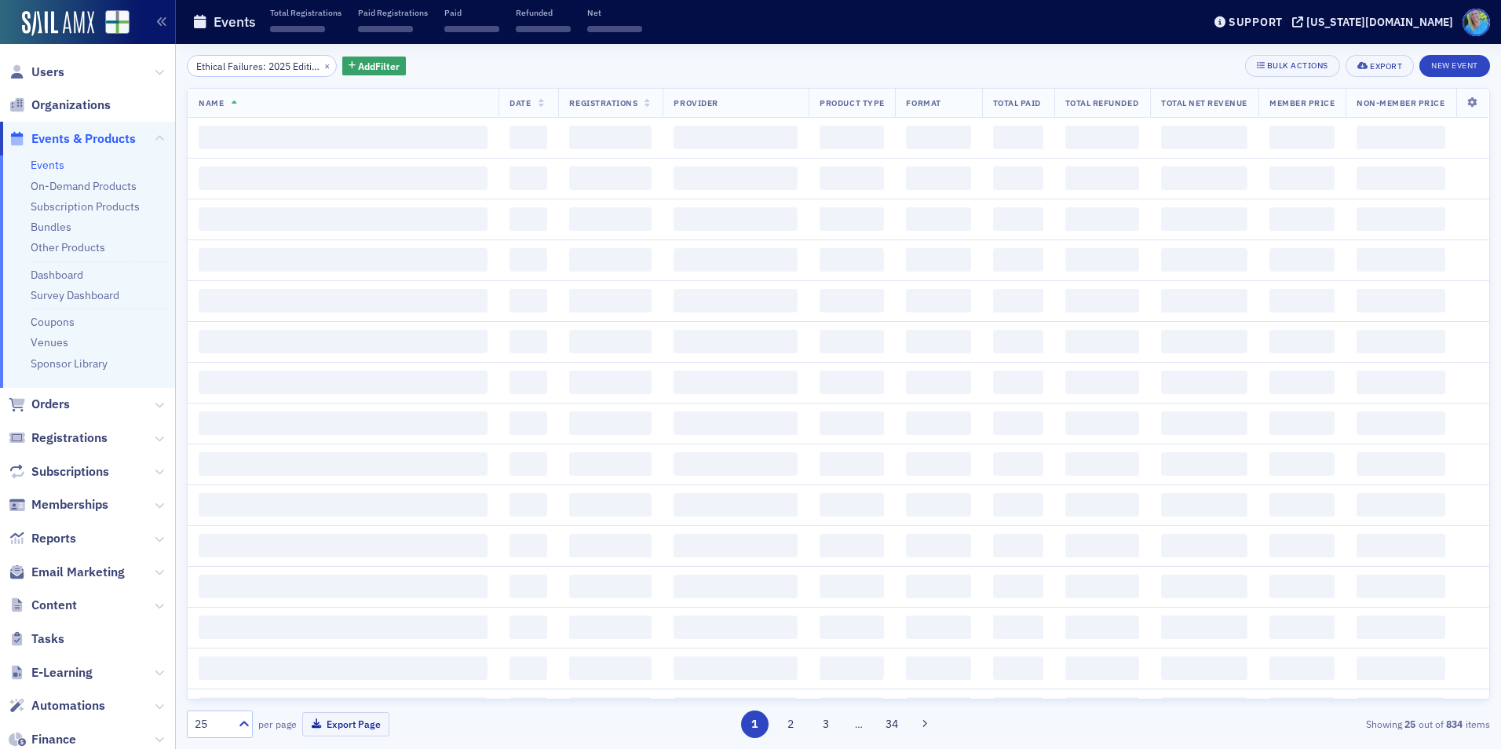
click at [319, 129] on span "‌" at bounding box center [343, 138] width 289 height 24
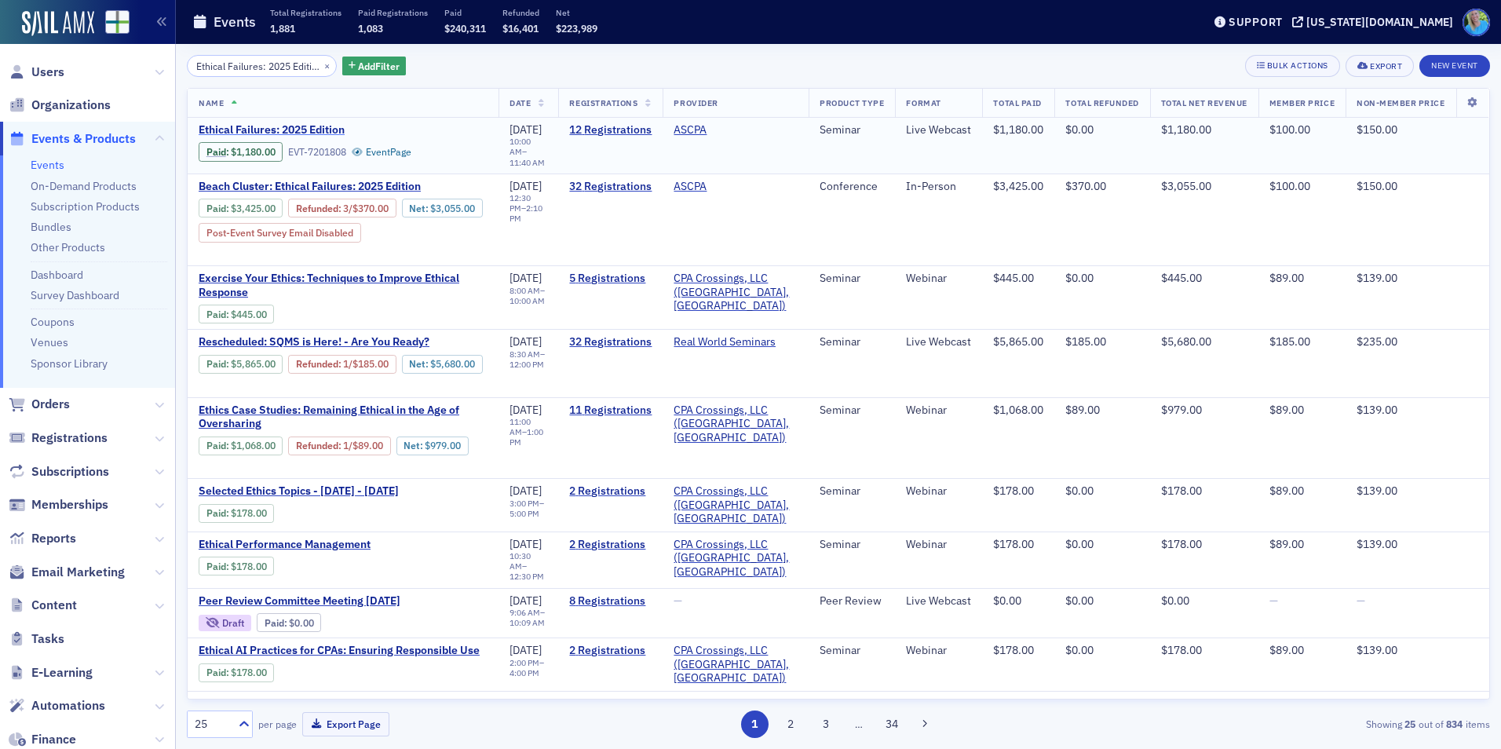
click at [292, 130] on span "Ethical Failures: 2025 Edition" at bounding box center [331, 130] width 264 height 14
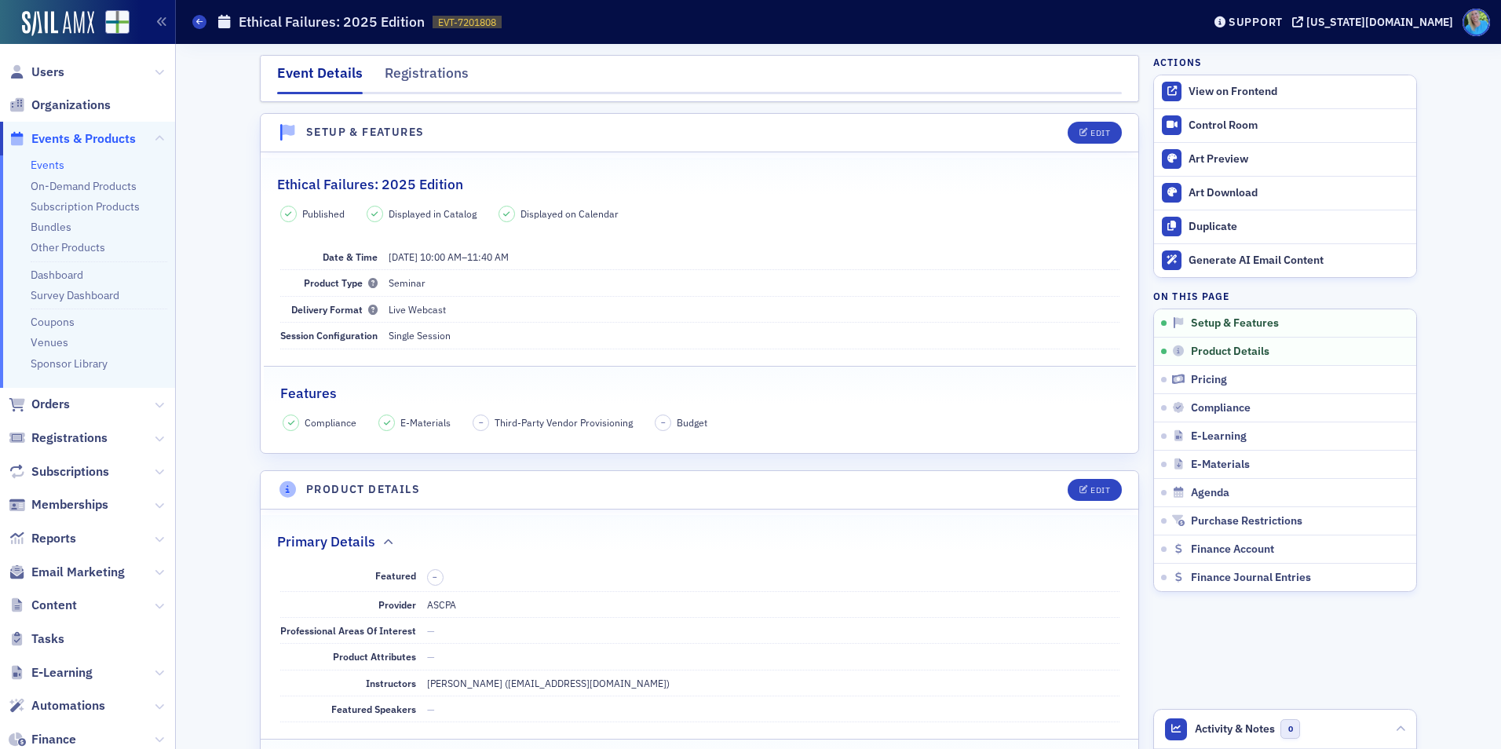
click at [1117, 492] on header "Product Details Edit" at bounding box center [700, 490] width 878 height 38
click at [1106, 488] on button "Edit" at bounding box center [1095, 490] width 54 height 22
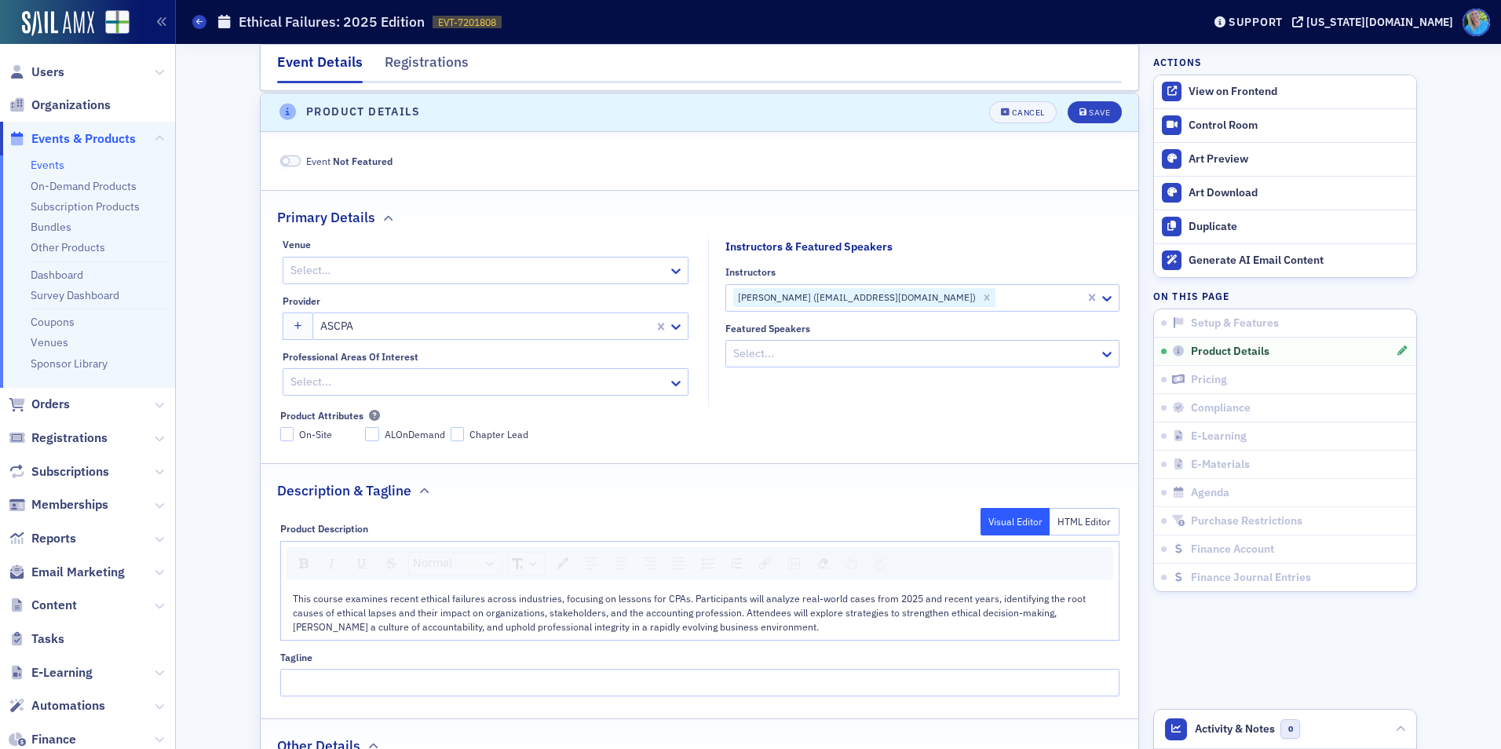
scroll to position [379, 0]
click at [284, 159] on span at bounding box center [290, 160] width 20 height 12
click at [1080, 114] on icon "submit" at bounding box center [1084, 111] width 8 height 9
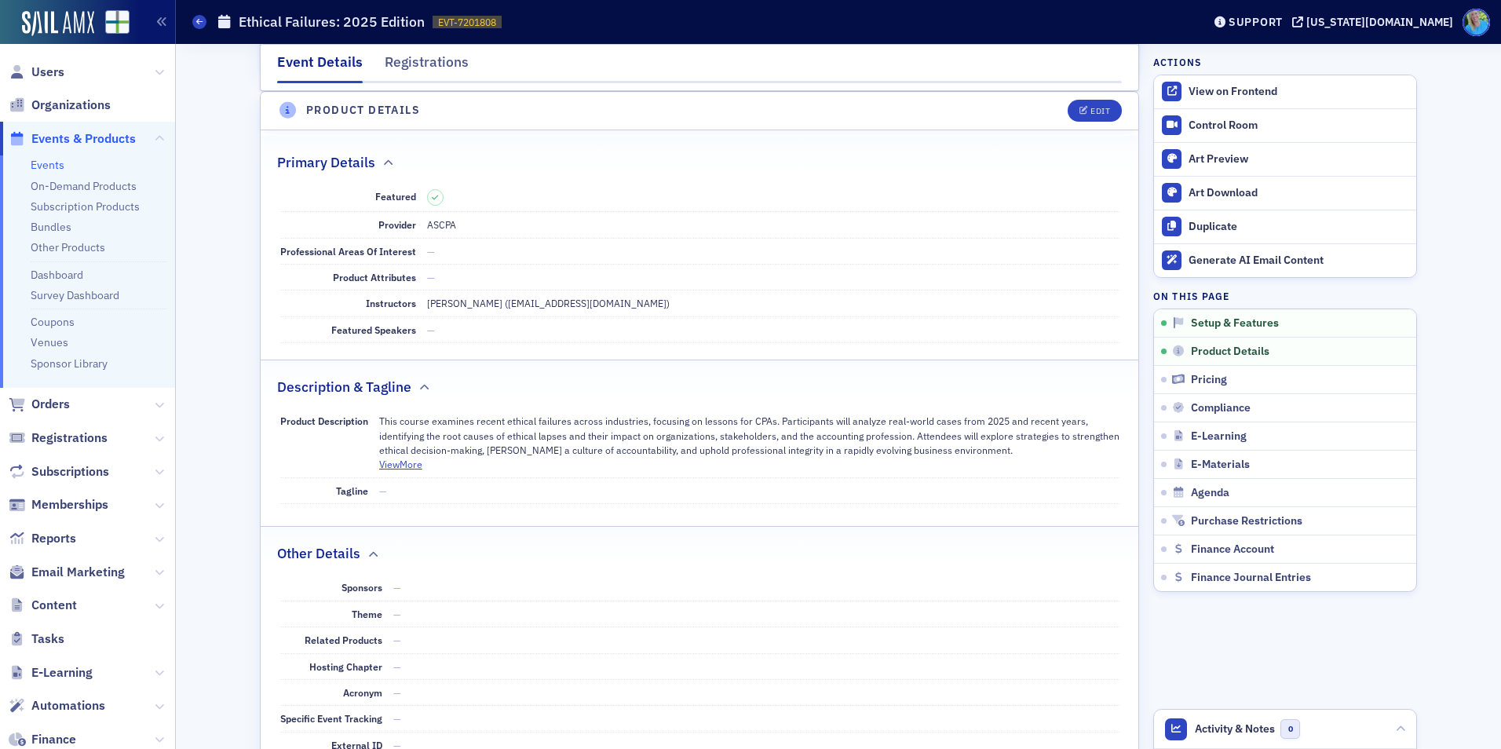
click at [57, 161] on link "Events" at bounding box center [48, 165] width 34 height 14
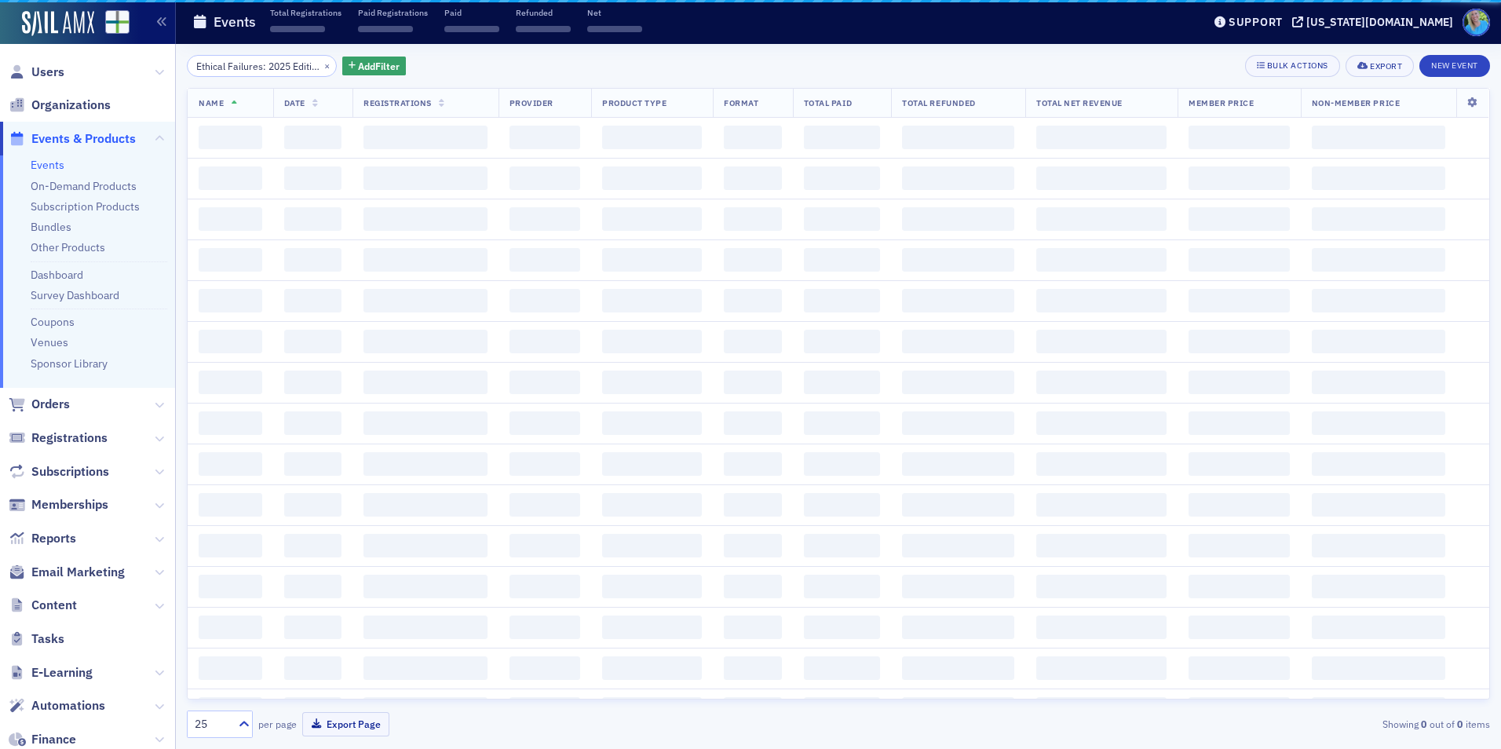
scroll to position [0, 21]
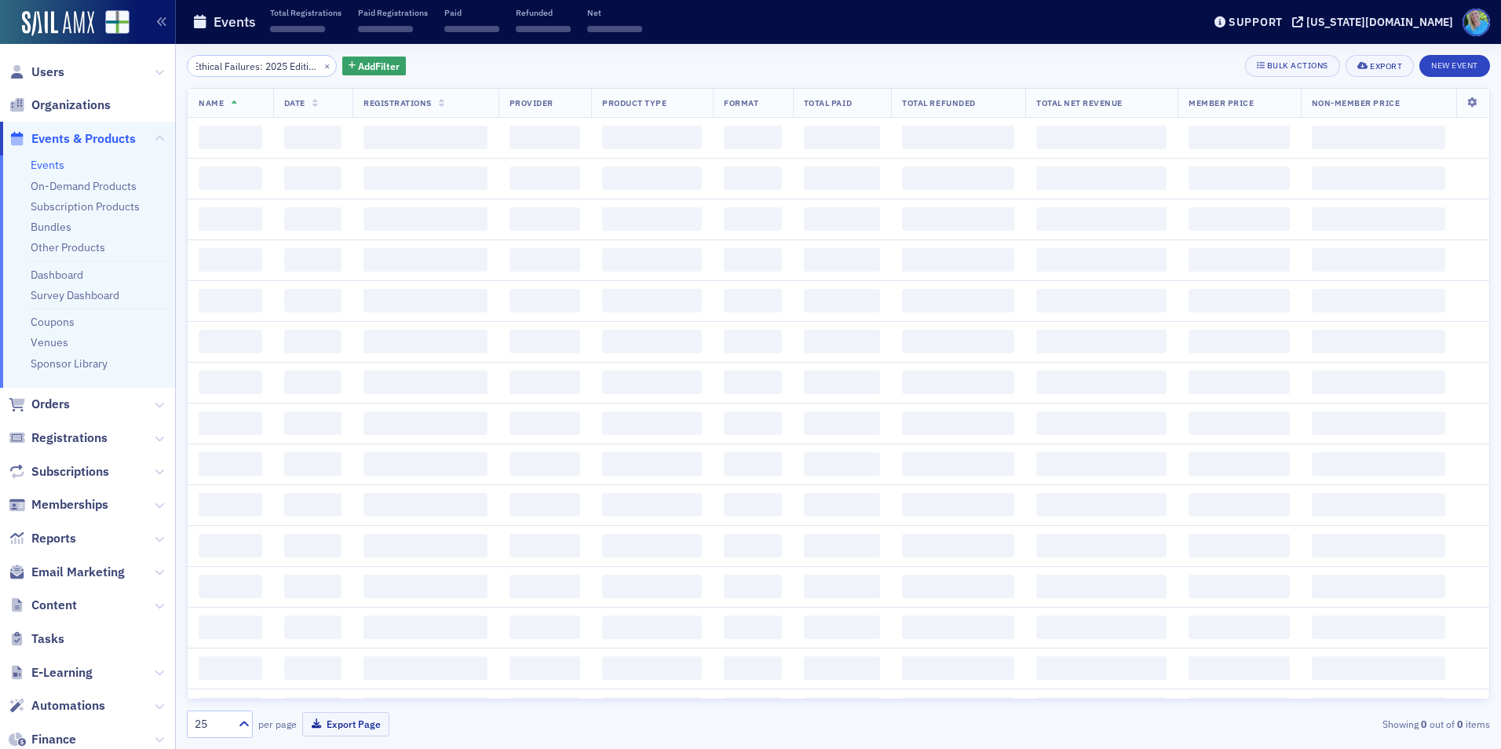
click at [320, 65] on div "×" at bounding box center [328, 66] width 16 height 20
drag, startPoint x: 332, startPoint y: 51, endPoint x: 342, endPoint y: 49, distance: 10.3
click at [342, 46] on div "Ethical Failures: 2025 Edition × Add Filter Bulk Actions Export New Event Name …" at bounding box center [839, 396] width 1304 height 705
click at [320, 70] on button "×" at bounding box center [327, 65] width 14 height 14
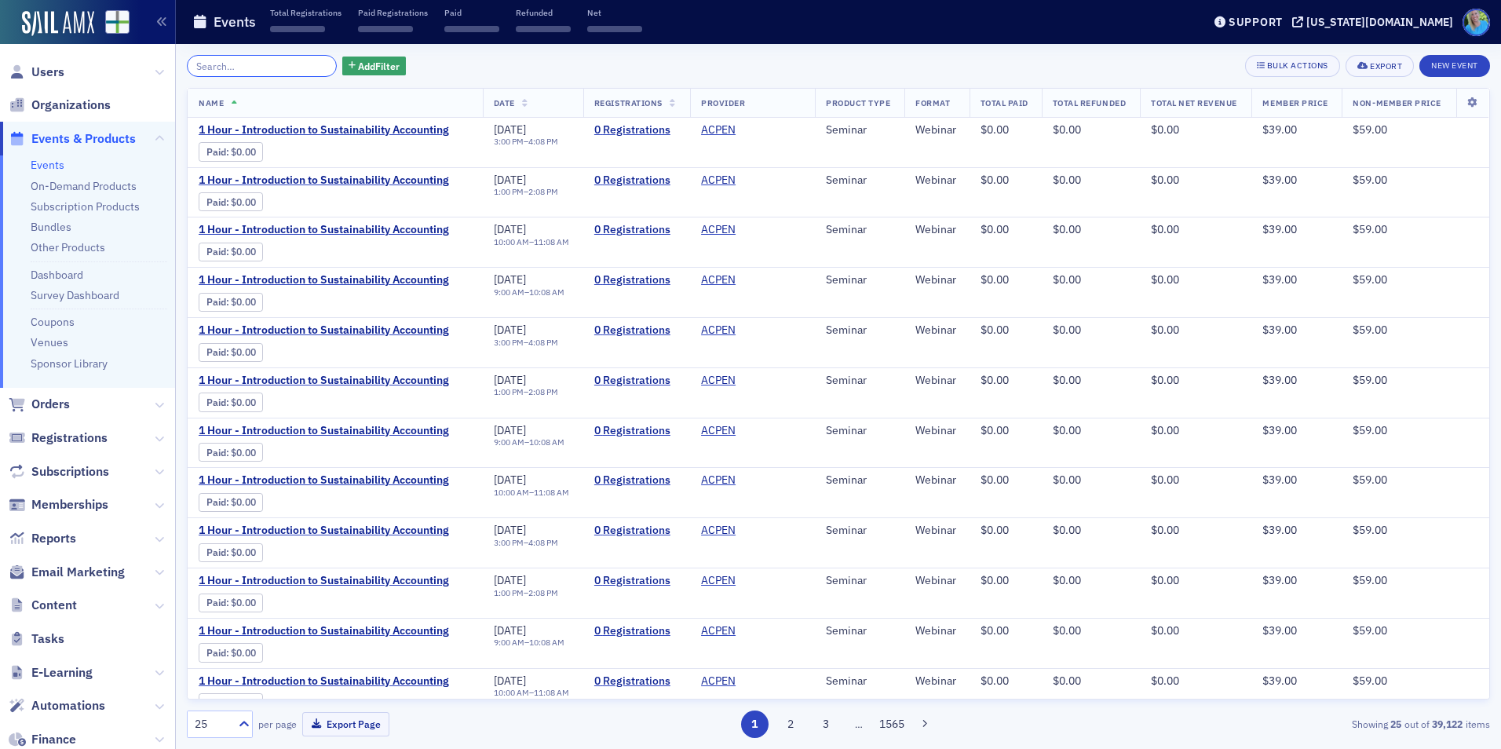
click at [296, 68] on input "search" at bounding box center [262, 66] width 150 height 22
paste input "2025 A&A Update for the Real World"
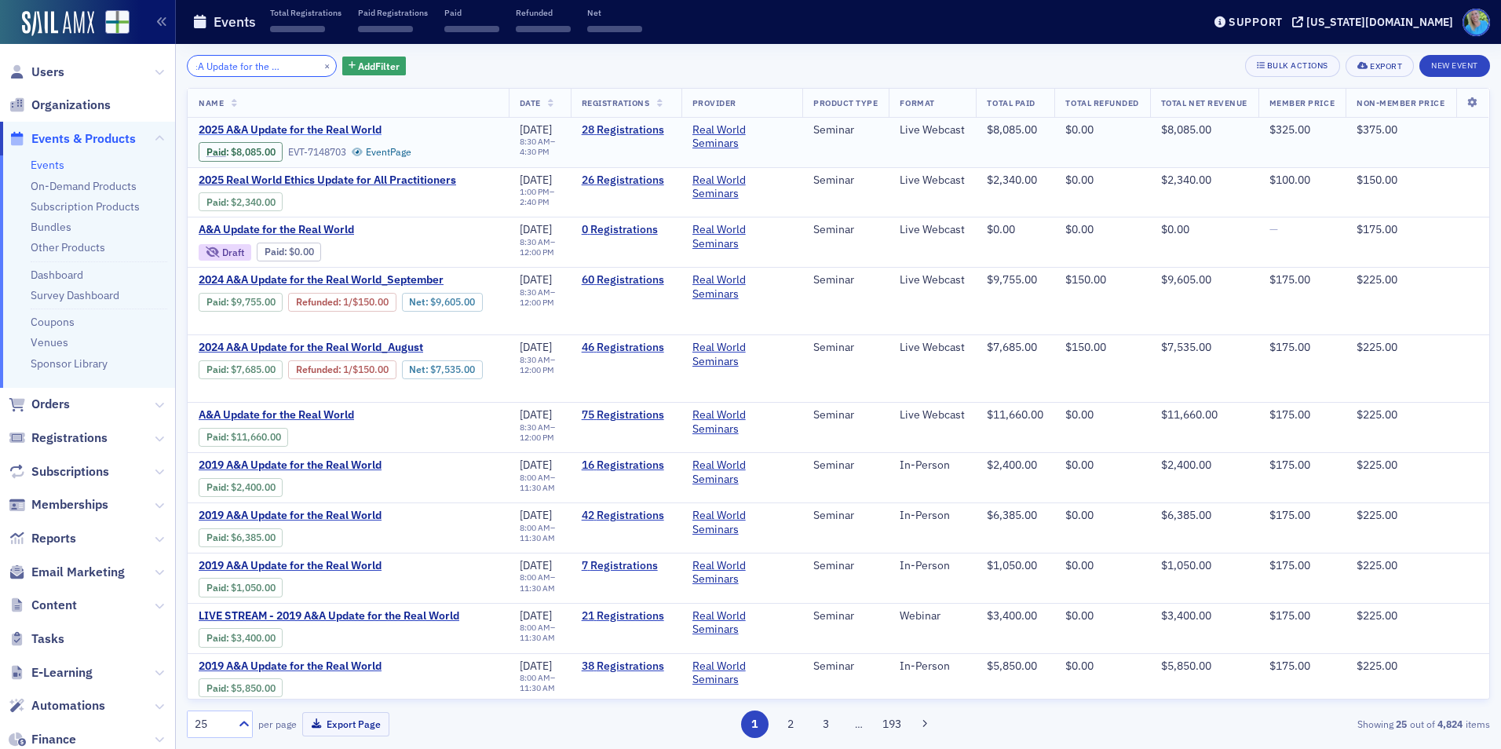
type input "2025 A&A Update for the Real World"
click at [333, 126] on span "2025 A&A Update for the Real World" at bounding box center [331, 130] width 264 height 14
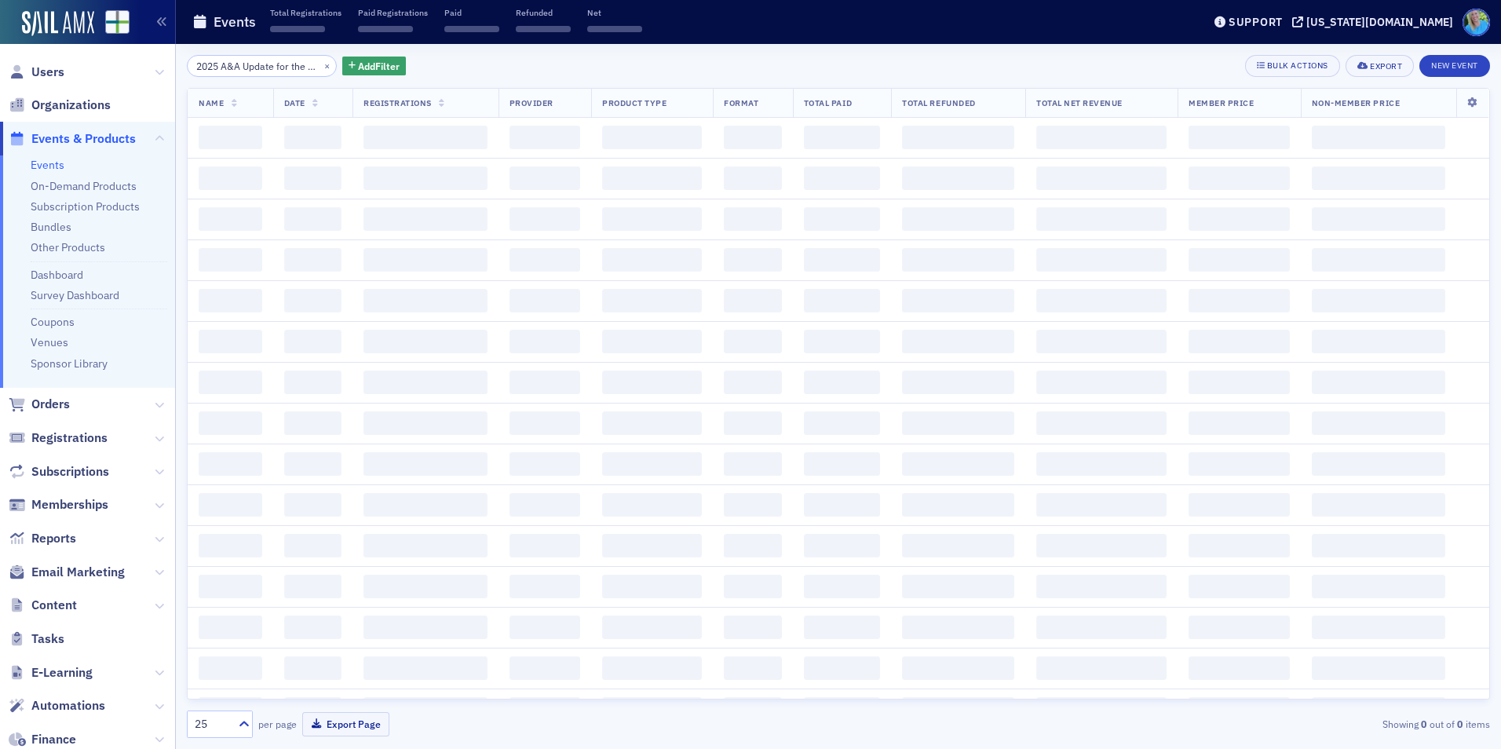
scroll to position [0, 53]
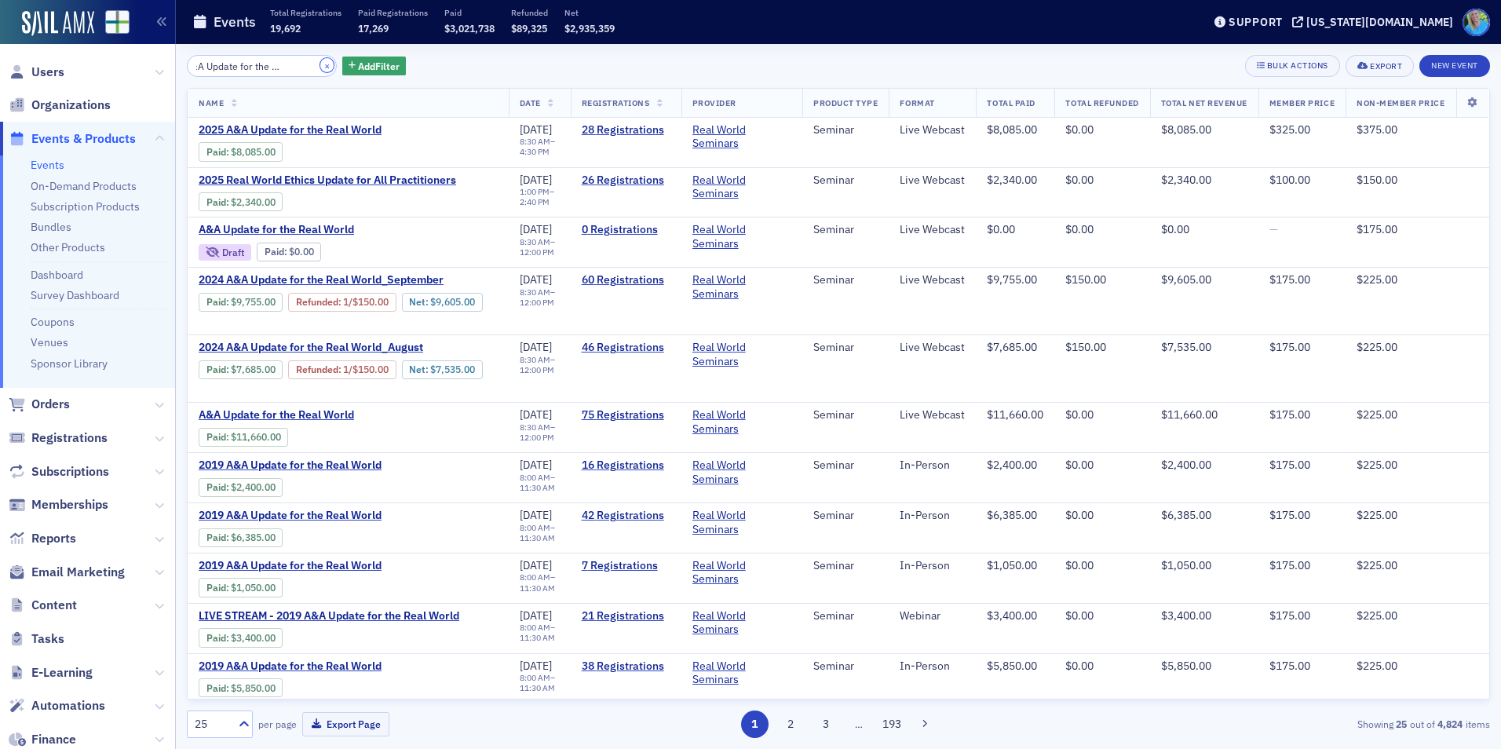
click at [320, 68] on button "×" at bounding box center [327, 65] width 14 height 14
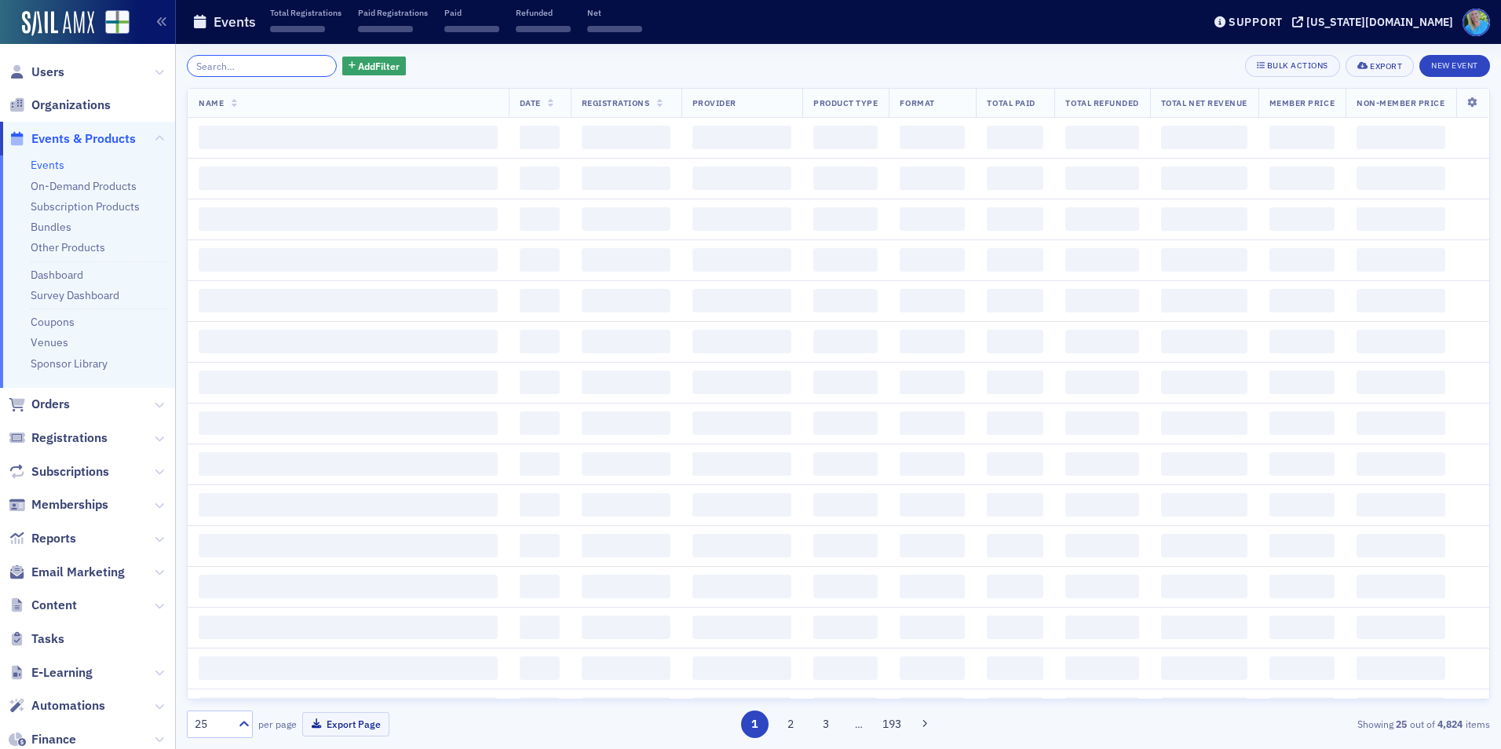
click at [300, 67] on input "search" at bounding box center [262, 66] width 150 height 22
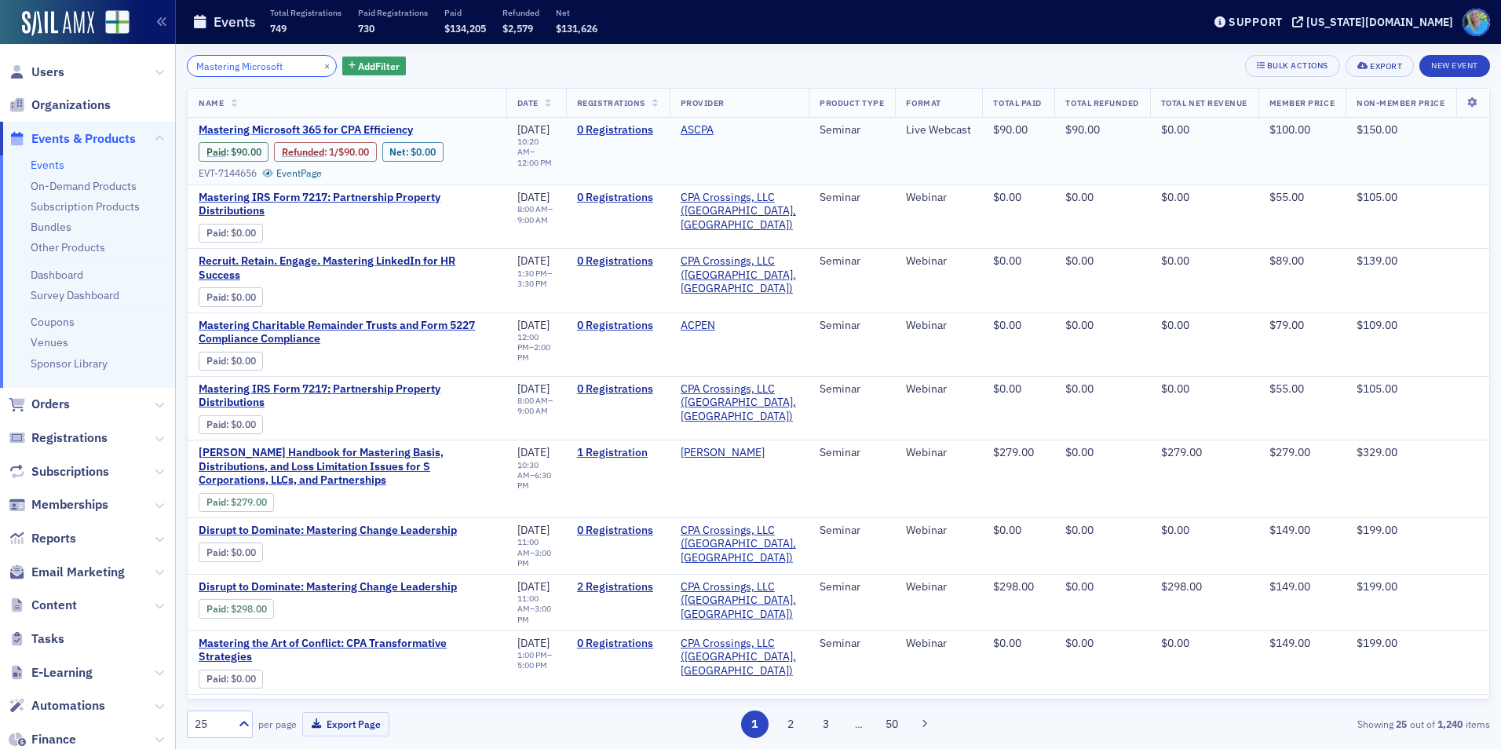
type input "Mastering Microsoft"
click at [336, 132] on span "Mastering Microsoft 365 for CPA Efficiency" at bounding box center [331, 130] width 264 height 14
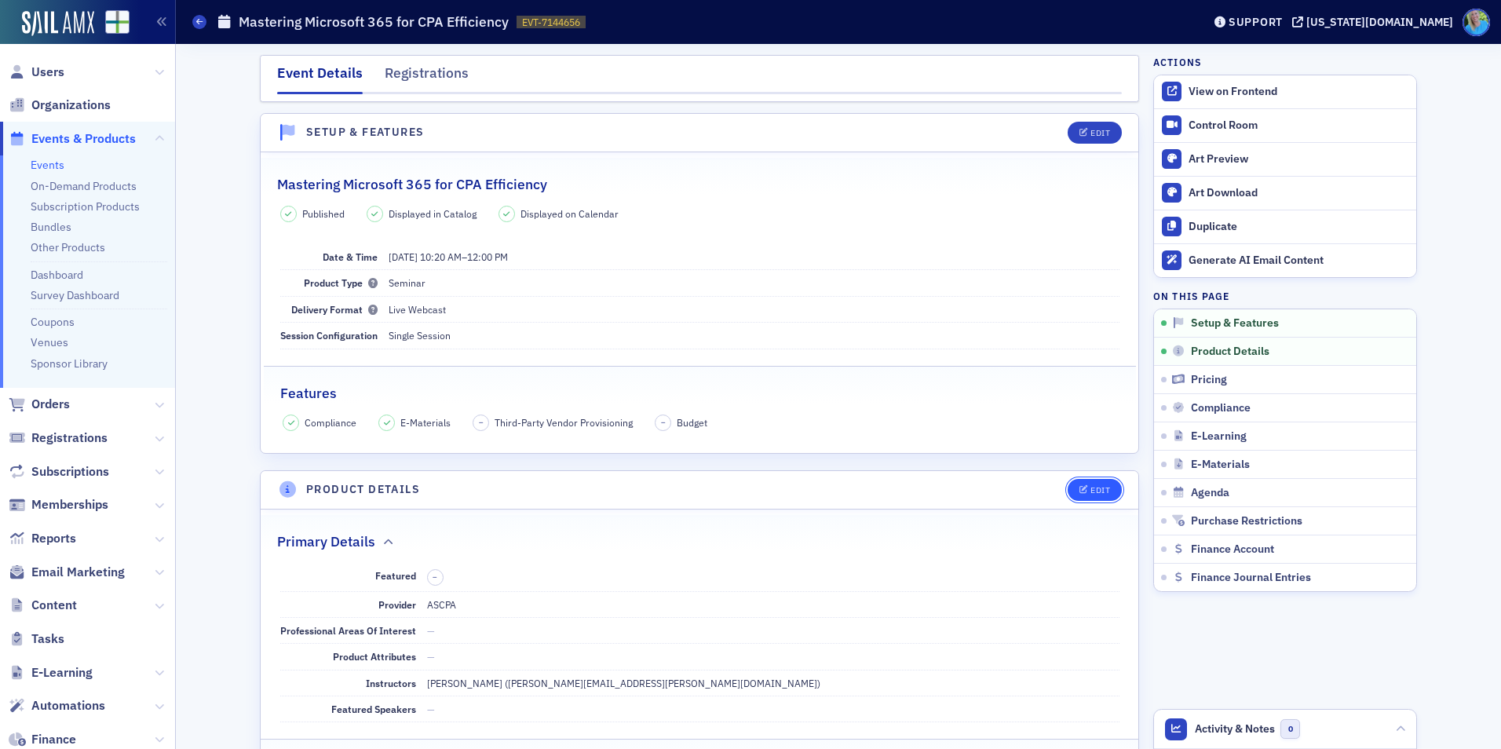
click at [1102, 494] on div "Edit" at bounding box center [1101, 490] width 20 height 9
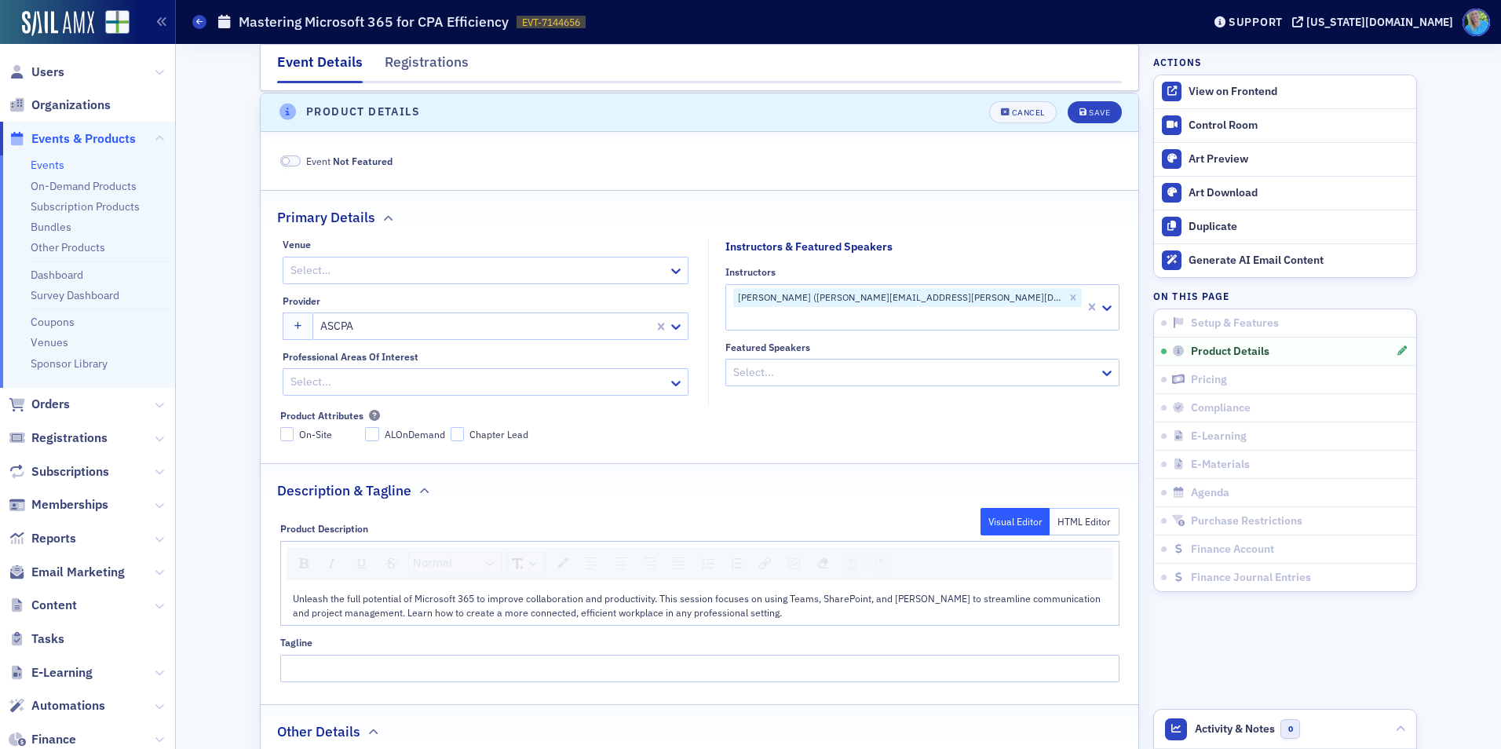
scroll to position [379, 0]
click at [288, 163] on span at bounding box center [290, 160] width 20 height 12
click at [1080, 106] on button "Save" at bounding box center [1095, 111] width 54 height 22
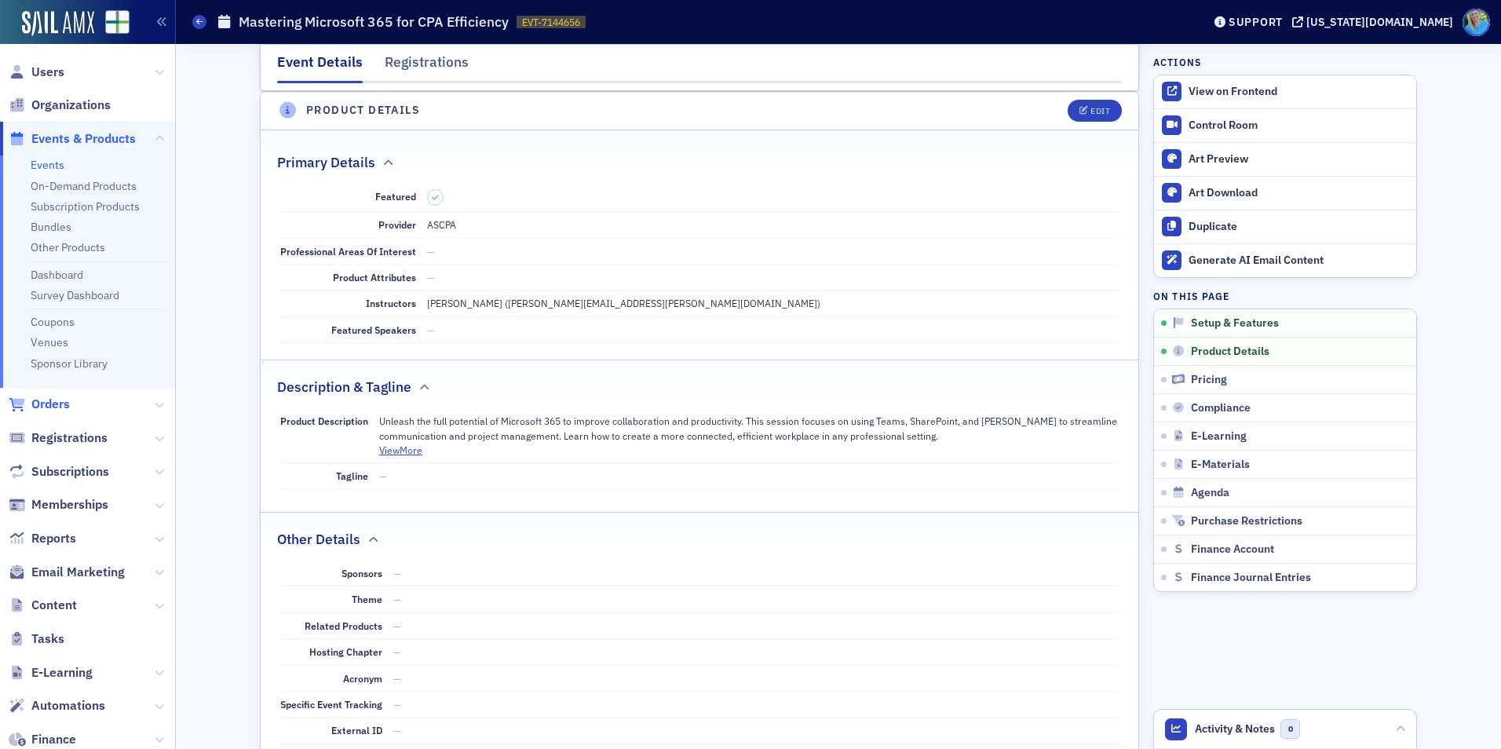
click at [58, 406] on span "Orders" at bounding box center [50, 404] width 38 height 17
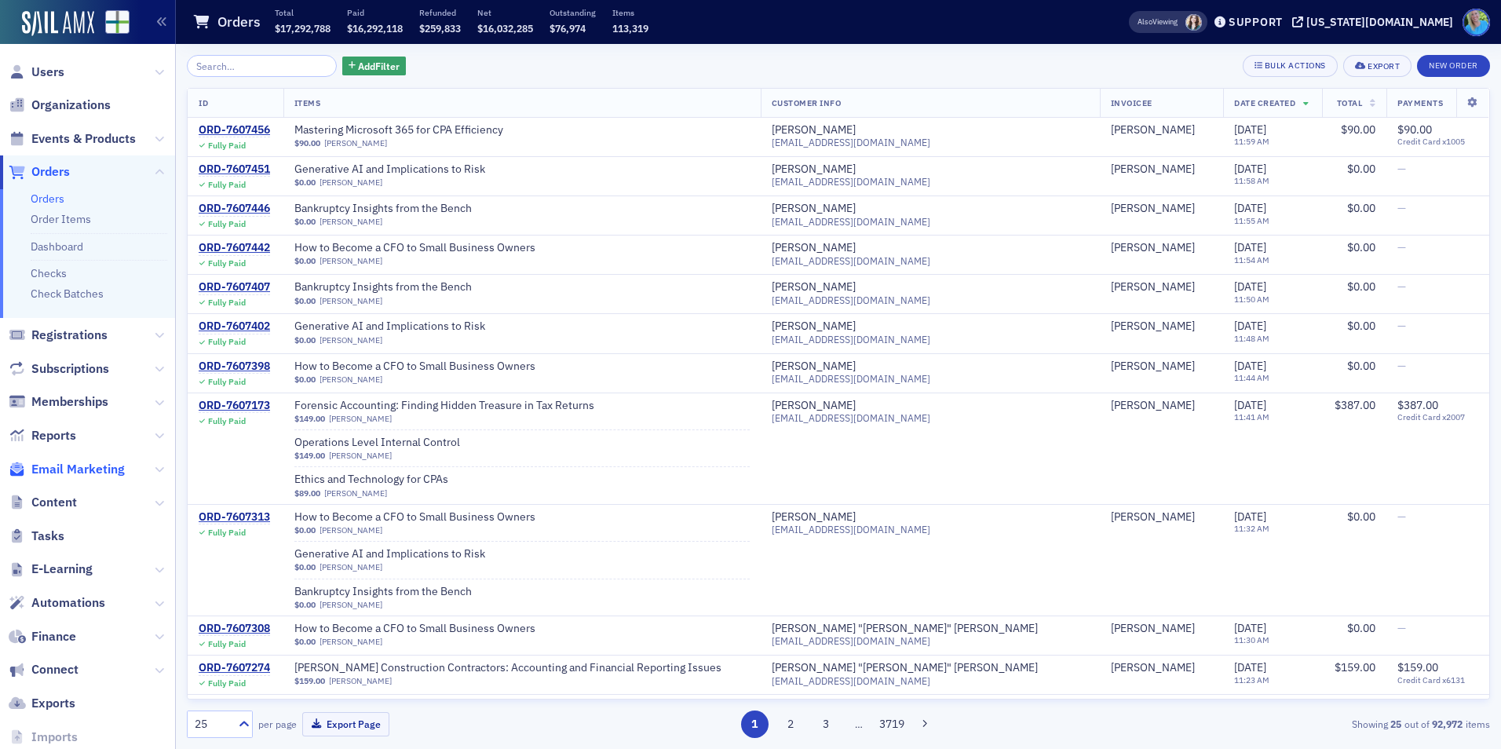
click at [90, 463] on span "Email Marketing" at bounding box center [77, 469] width 93 height 17
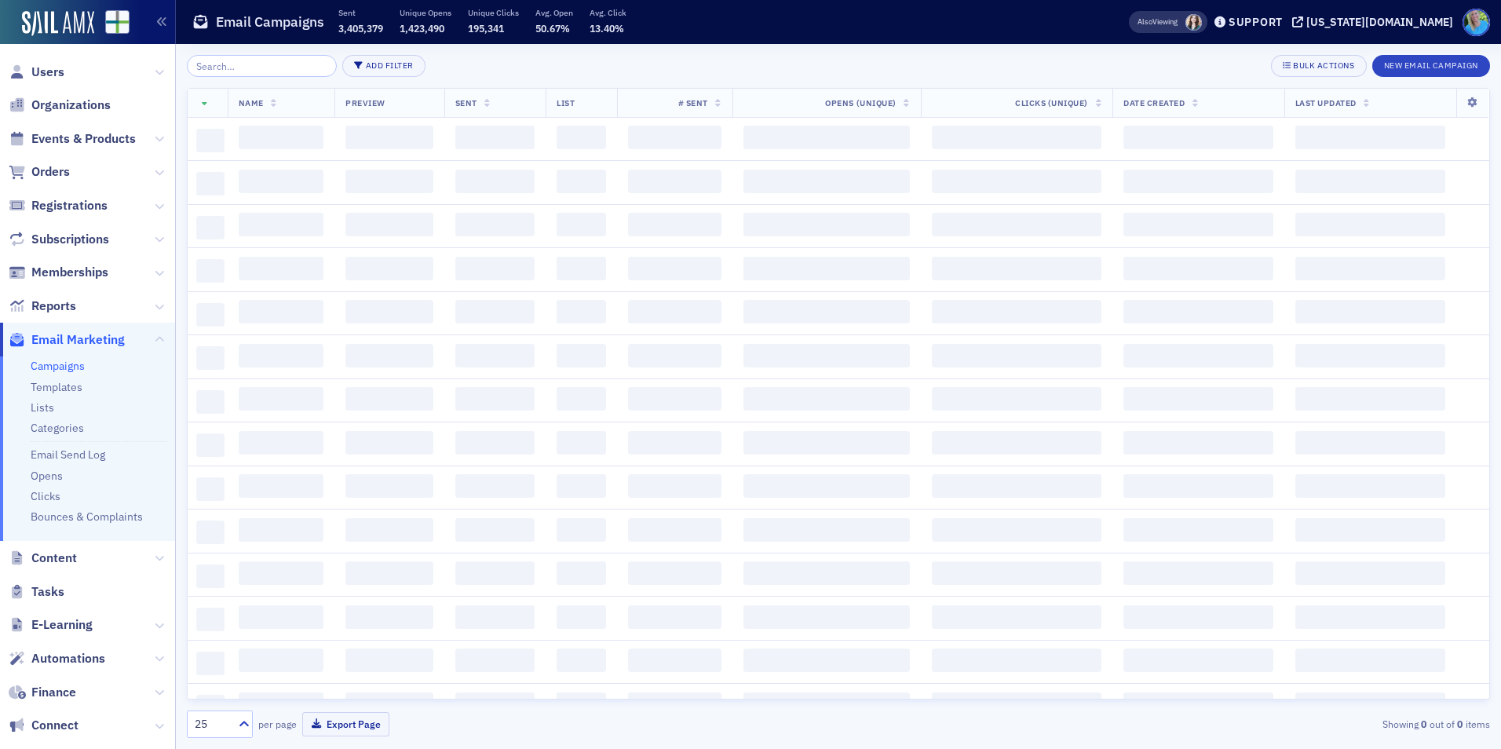
click at [283, 64] on input "search" at bounding box center [262, 66] width 150 height 22
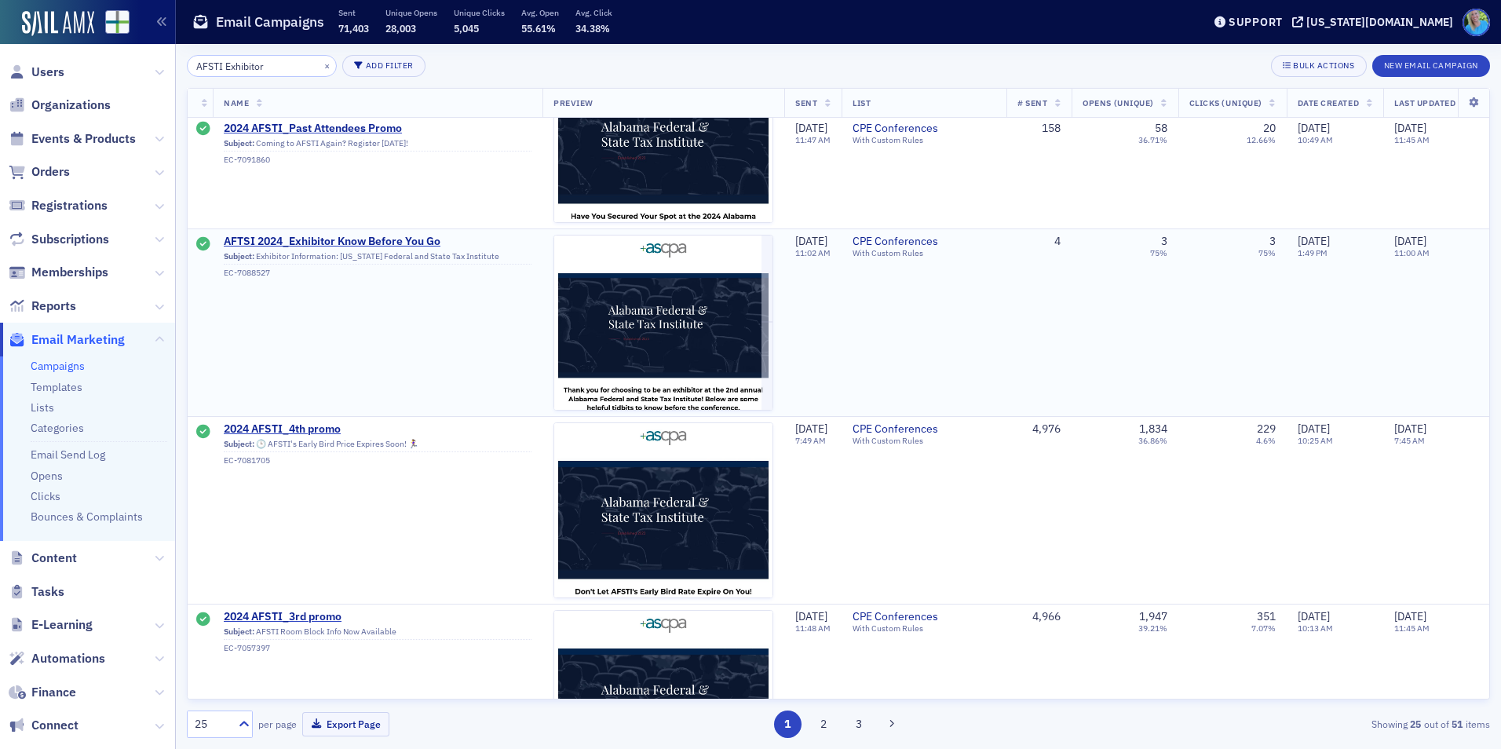
scroll to position [2356, 0]
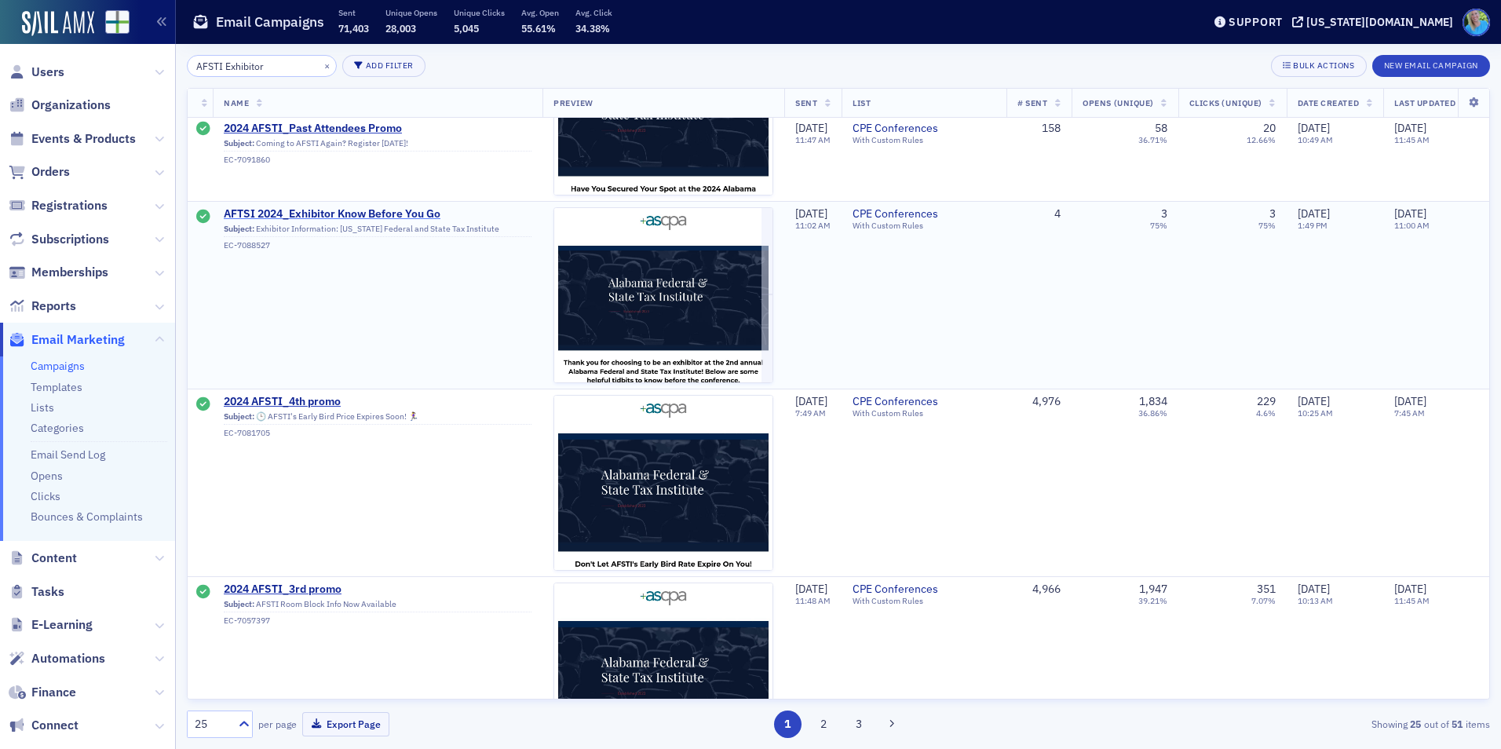
type input "AFSTI Exhibitor"
click at [390, 217] on span "AFTSI 2024_Exhibitor Know Before You Go" at bounding box center [378, 214] width 308 height 14
